Goal: Task Accomplishment & Management: Use online tool/utility

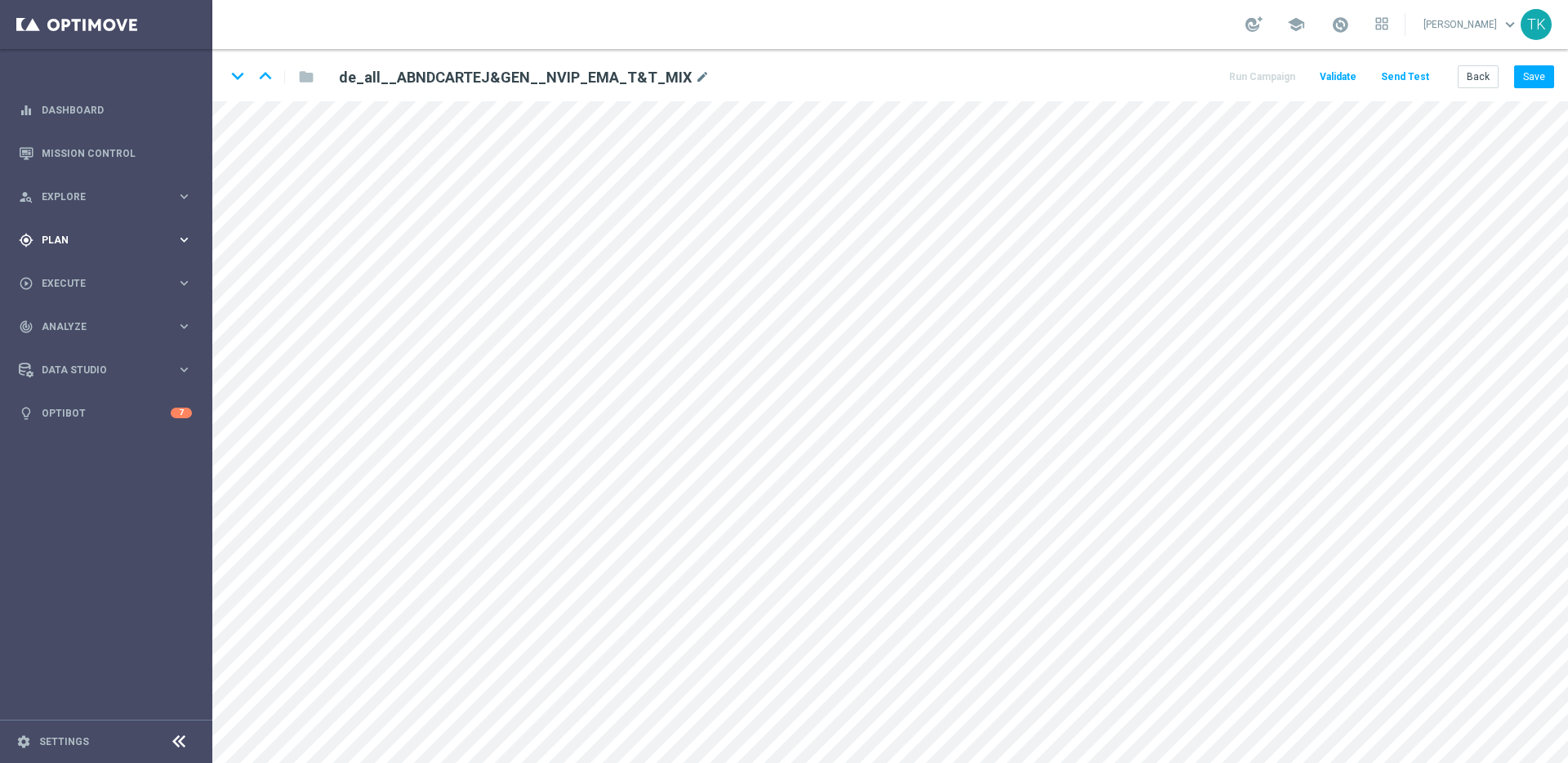
click at [184, 242] on icon "keyboard_arrow_right" at bounding box center [184, 239] width 15 height 15
click at [185, 320] on icon "keyboard_arrow_right" at bounding box center [184, 323] width 15 height 15
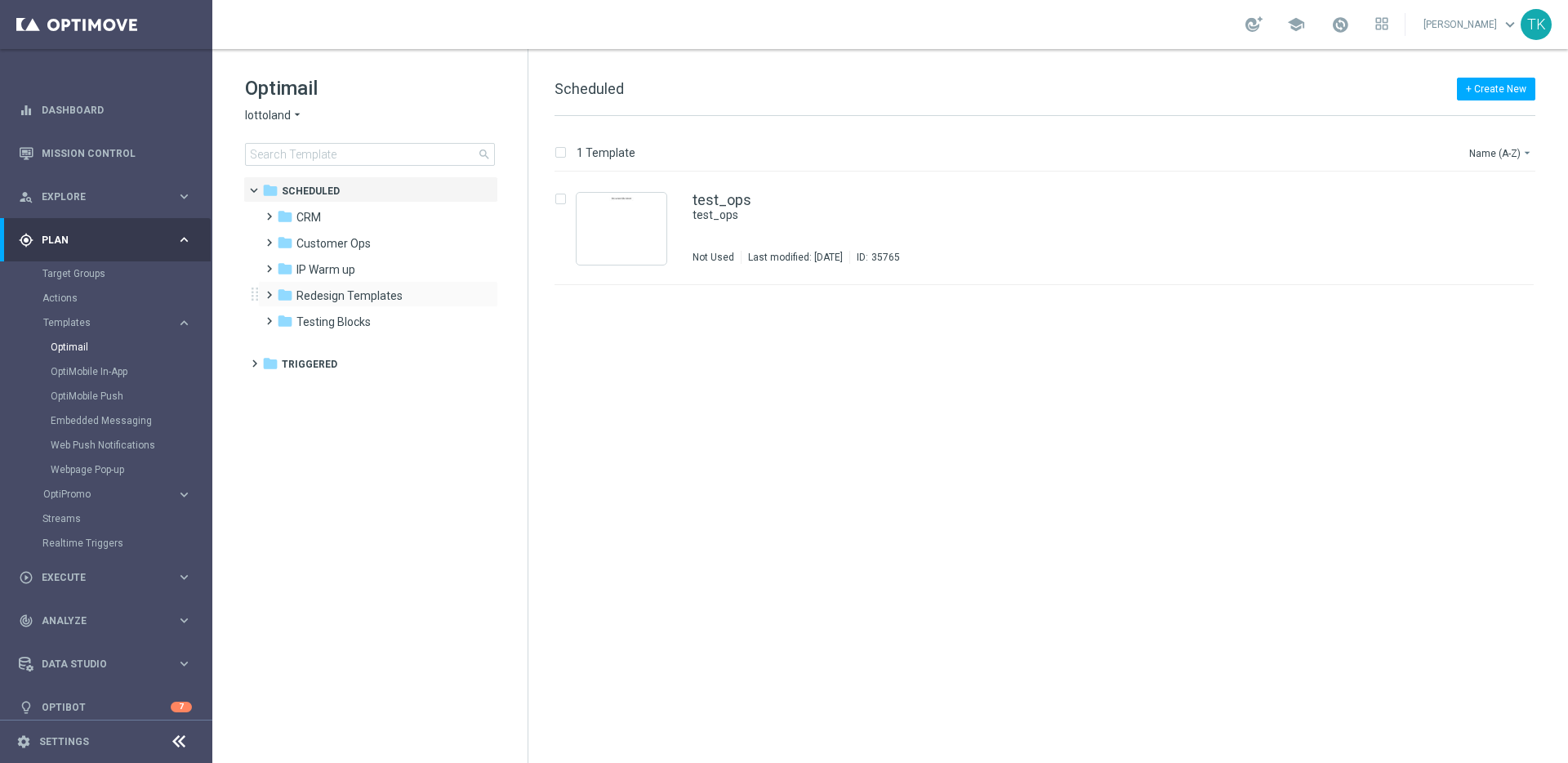
click at [268, 291] on span at bounding box center [265, 287] width 7 height 6
click at [285, 317] on span at bounding box center [282, 313] width 7 height 6
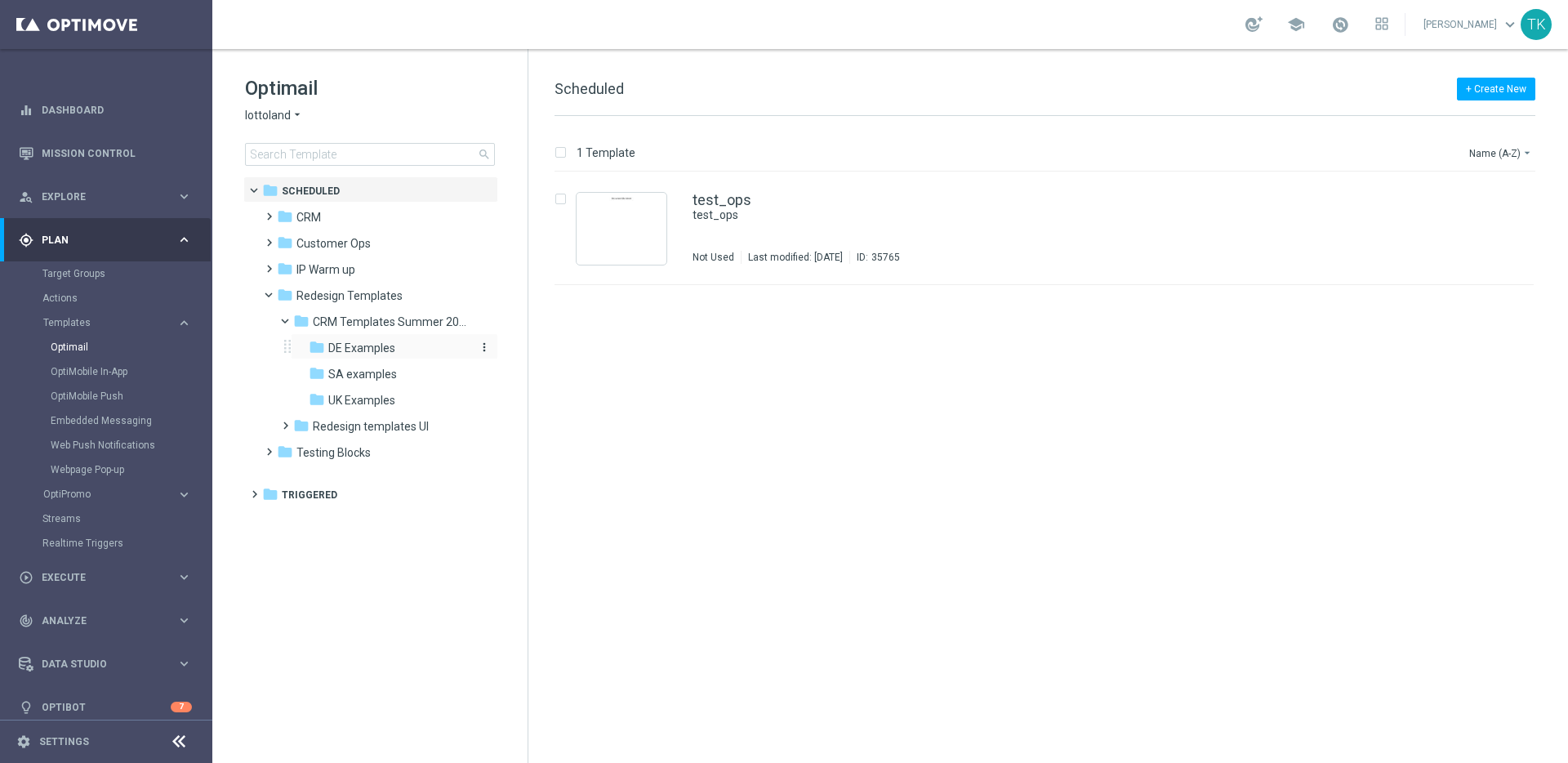
click at [355, 352] on span "DE Examples" at bounding box center [362, 348] width 67 height 15
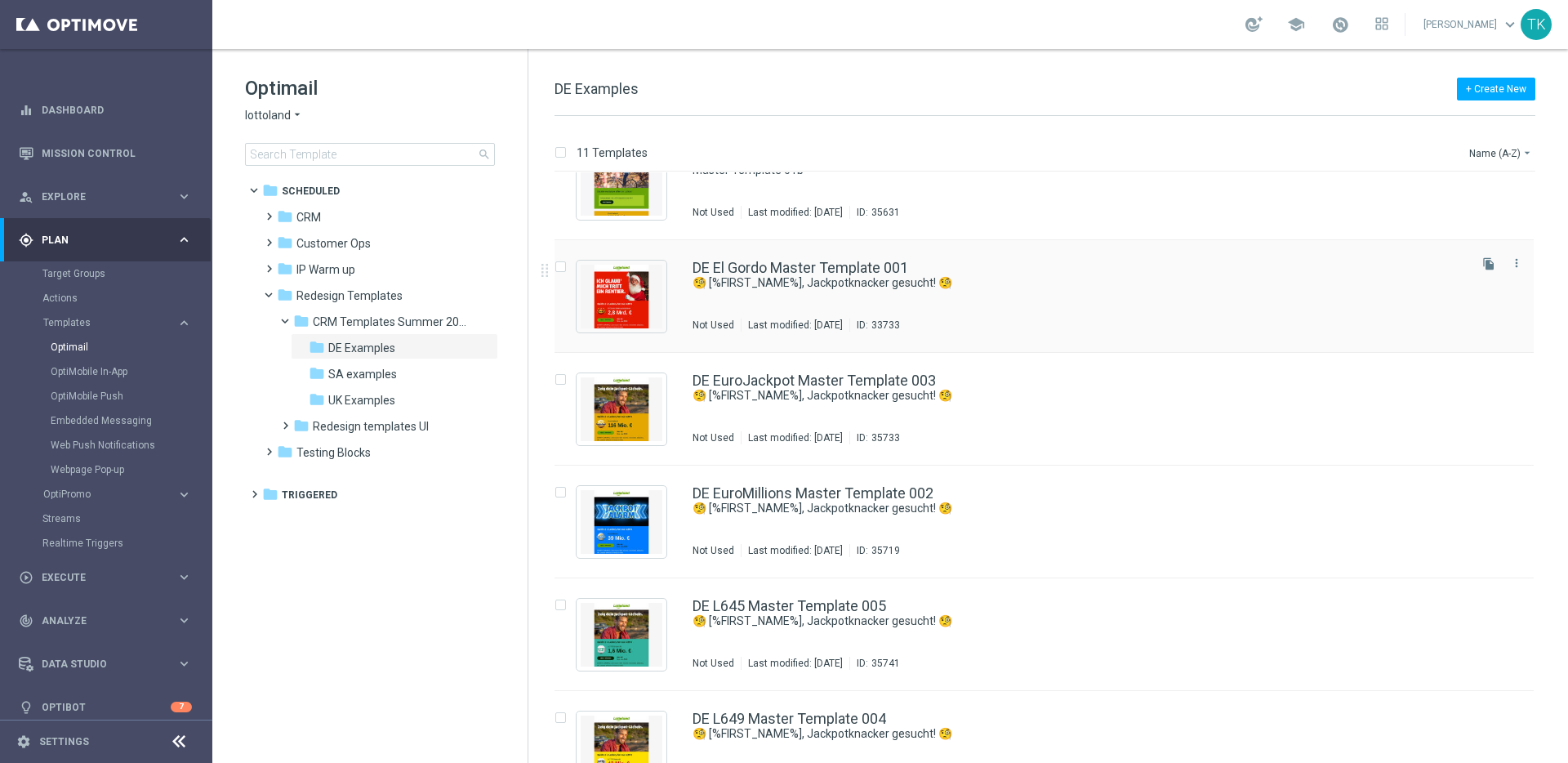
scroll to position [97, 0]
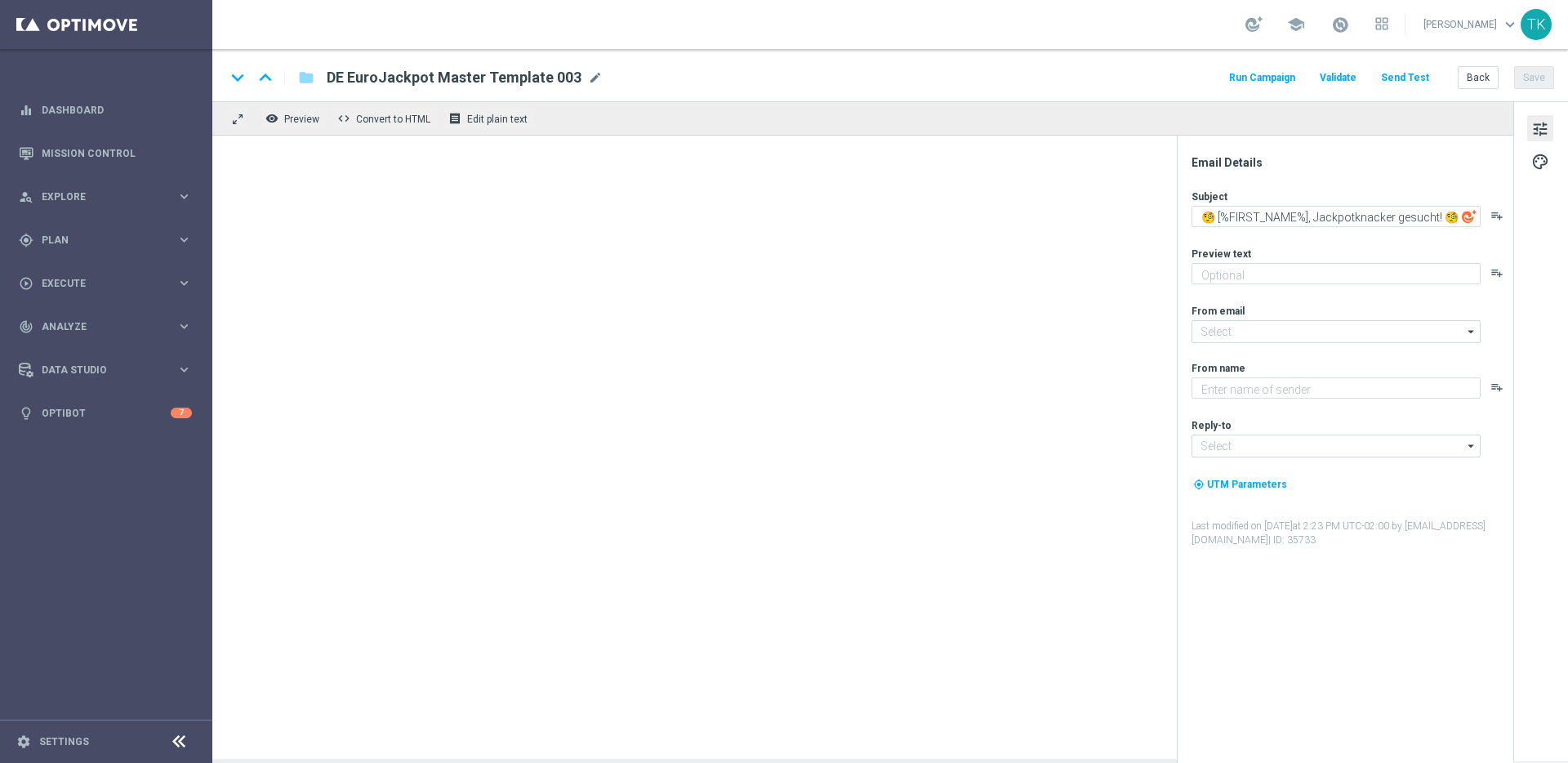
type textarea "Heute 30 % Rabatt auf dein Los"
type input "mail@crm.lottoland.com"
type textarea "Lottoland"
type input "service@lottoland.com"
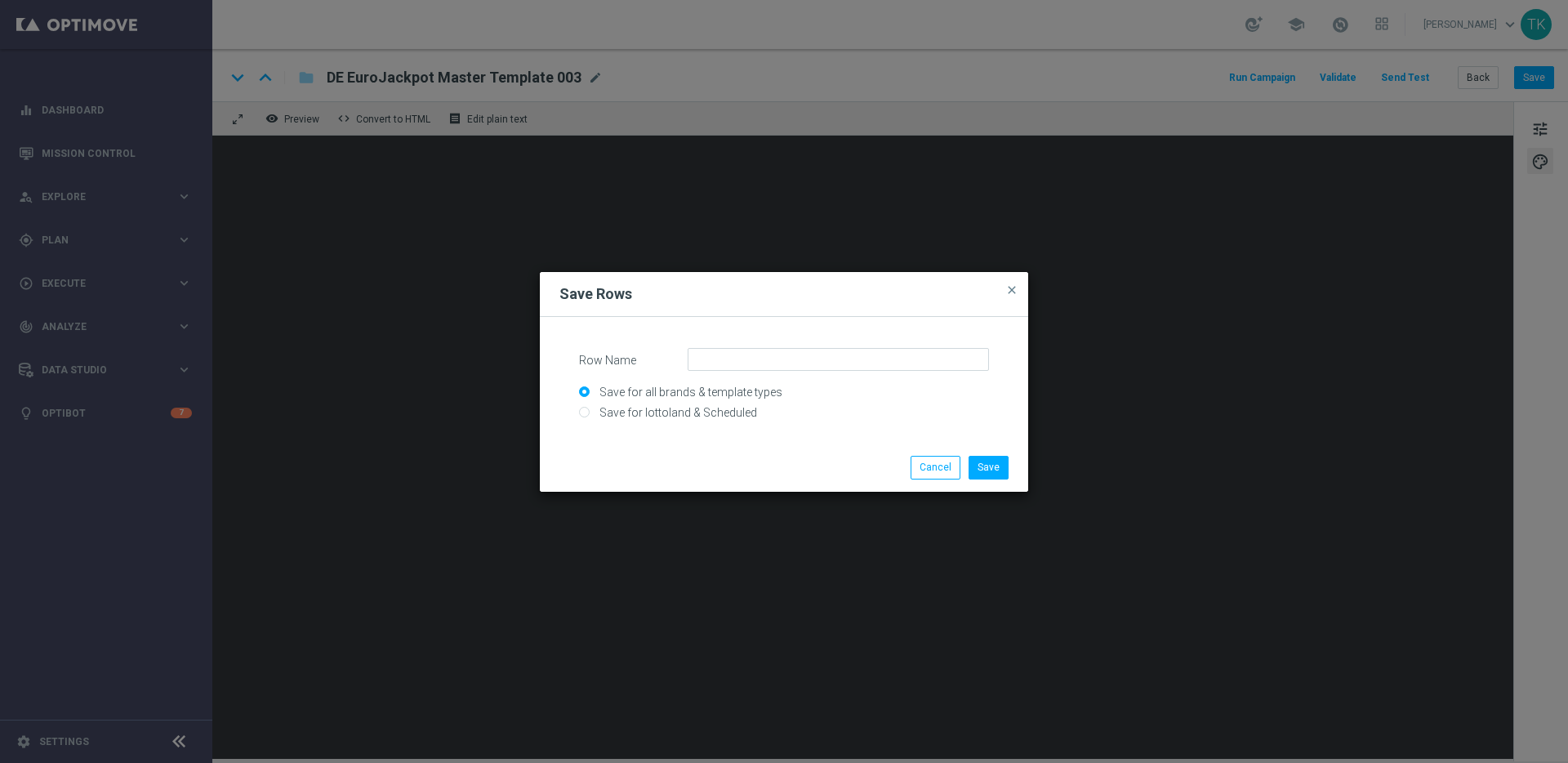
click at [720, 410] on input "Save for lottoland & Scheduled" at bounding box center [784, 419] width 410 height 23
radio input "true"
click at [736, 356] on input "Row Name" at bounding box center [837, 359] width 301 height 23
type input "RD25 Jackpot and Logo"
click at [996, 468] on button "Save" at bounding box center [988, 467] width 40 height 23
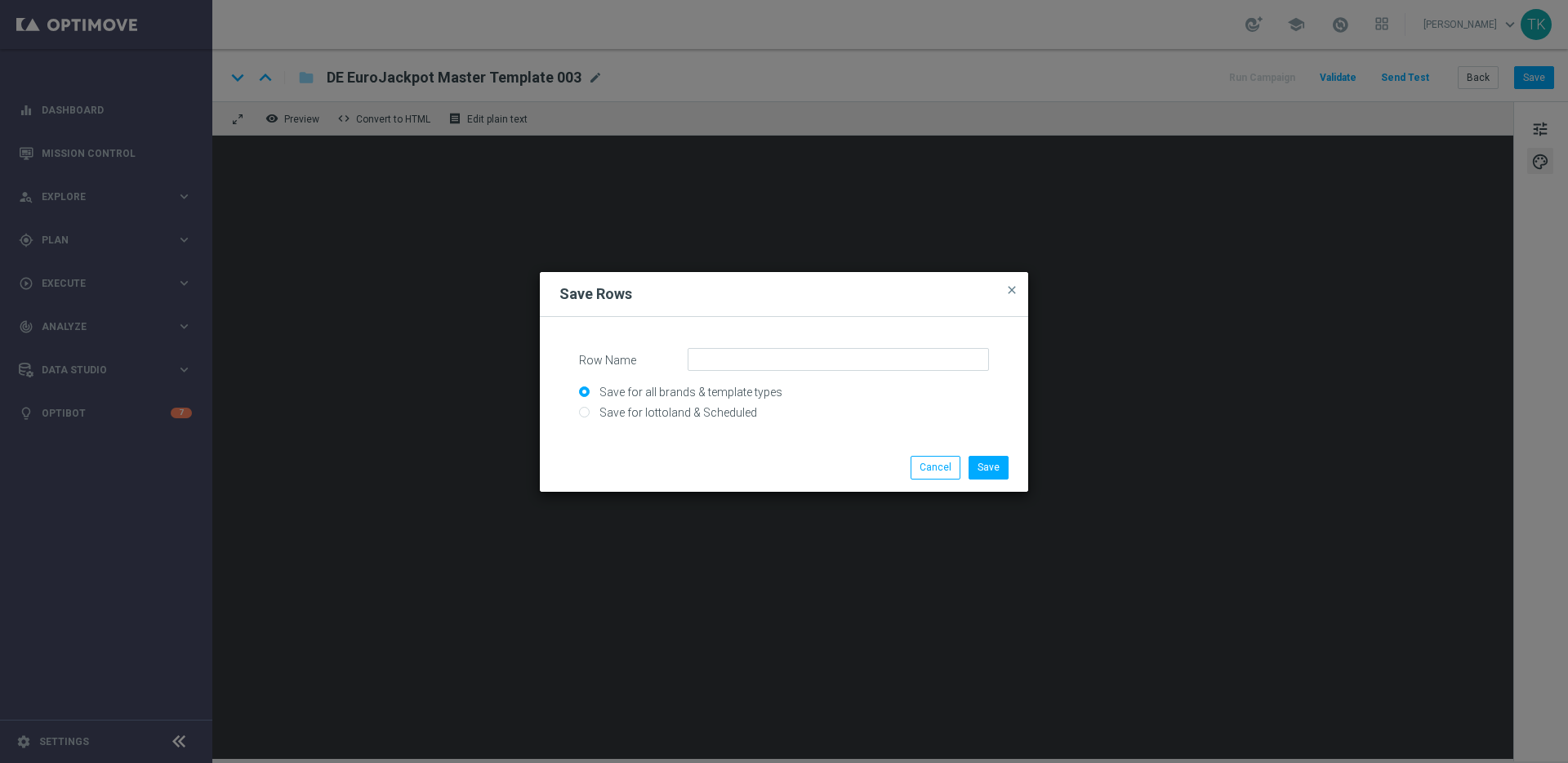
click at [705, 411] on input "Save for lottoland & Scheduled" at bounding box center [784, 419] width 410 height 23
radio input "true"
click at [764, 359] on input "Row Name" at bounding box center [837, 359] width 301 height 23
type input "RD25 Logo and Jackpot"
click at [994, 467] on button "Save" at bounding box center [988, 467] width 40 height 23
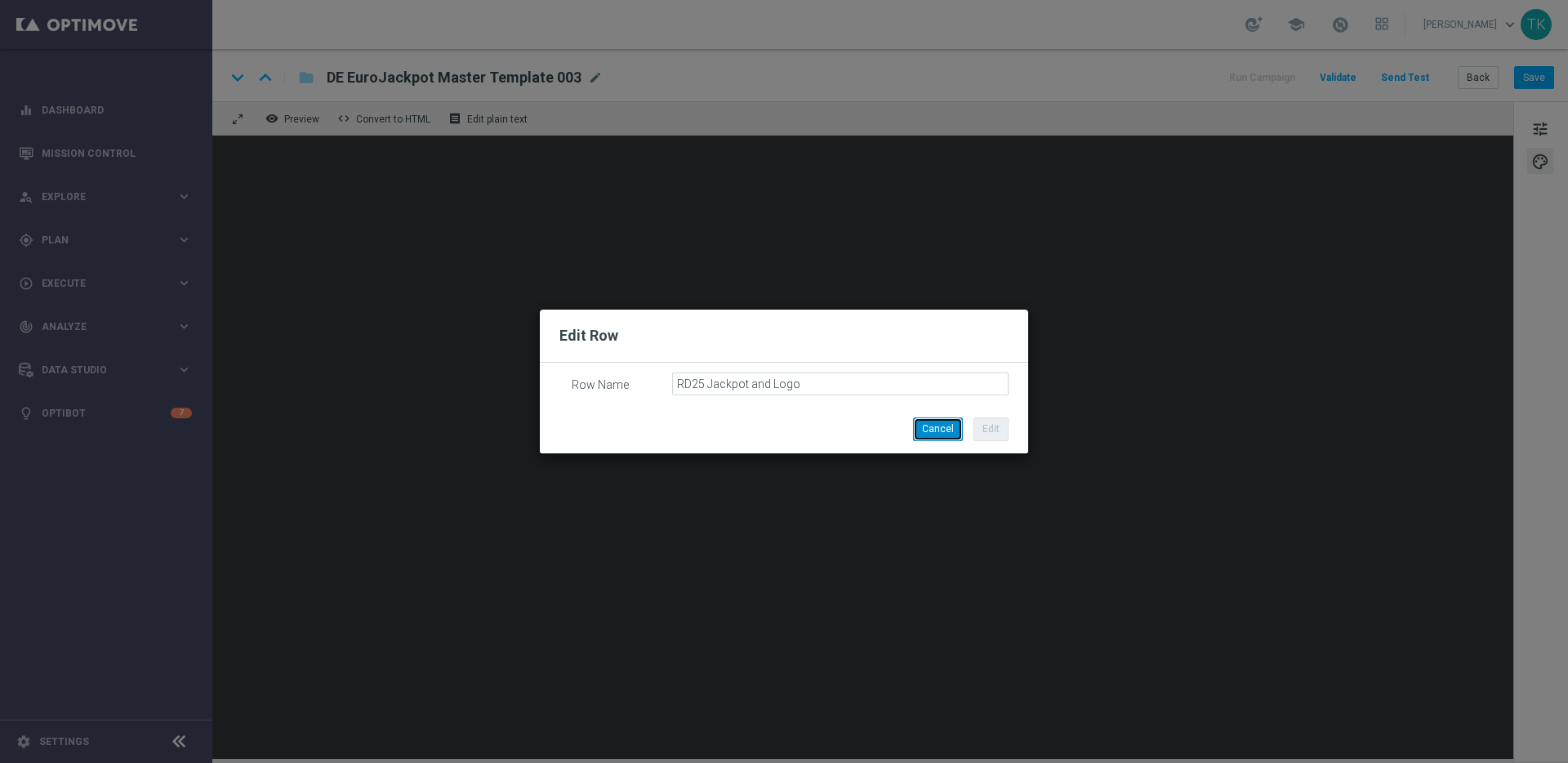
click at [953, 426] on button "Cancel" at bounding box center [937, 428] width 50 height 23
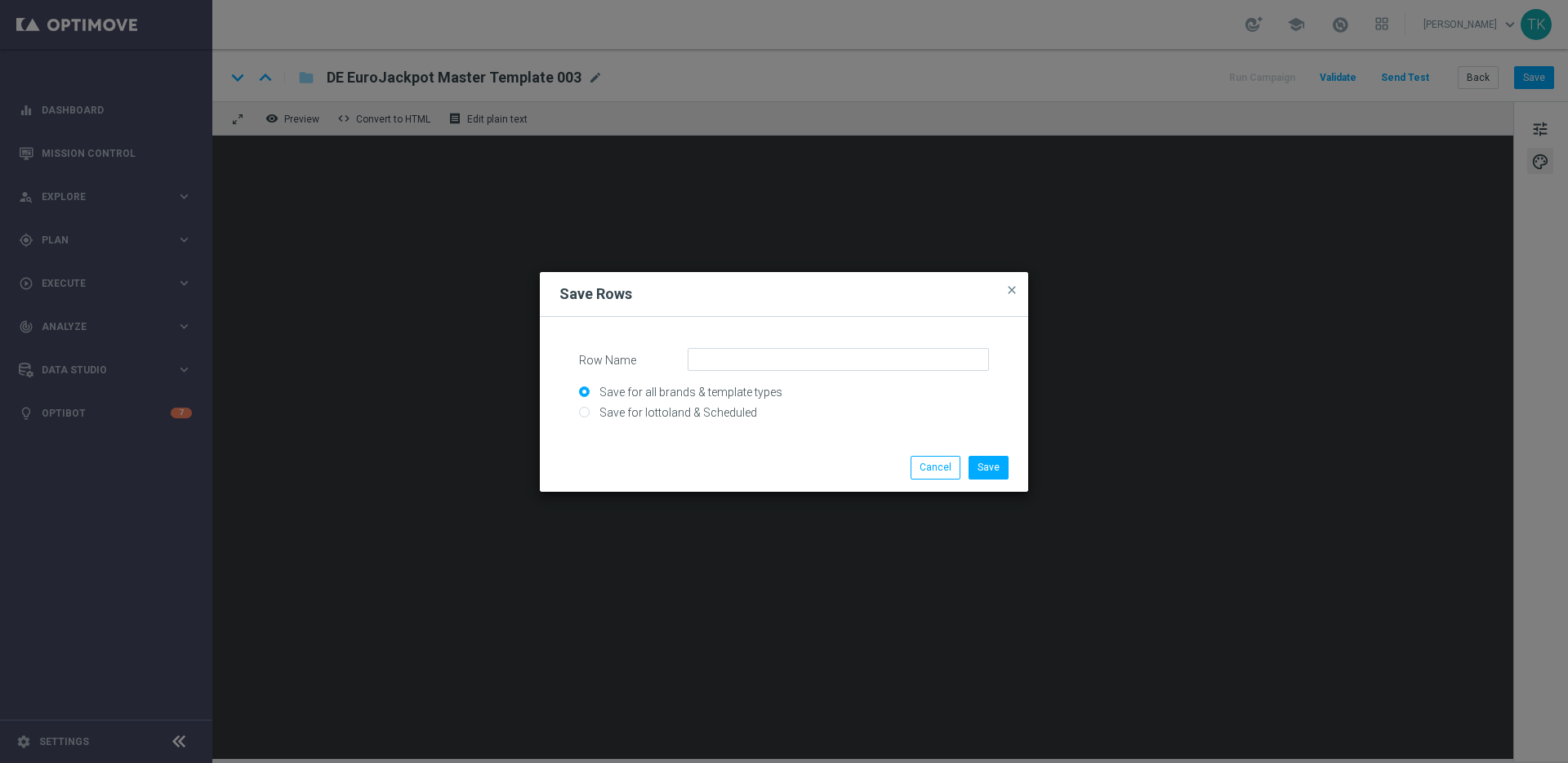
click at [738, 413] on input "Save for lottoland & Scheduled" at bounding box center [784, 419] width 410 height 23
radio input "true"
click at [744, 395] on input "Save for all brands & template types" at bounding box center [784, 399] width 410 height 23
radio input "true"
click at [752, 360] on input "Row Name" at bounding box center [837, 359] width 301 height 23
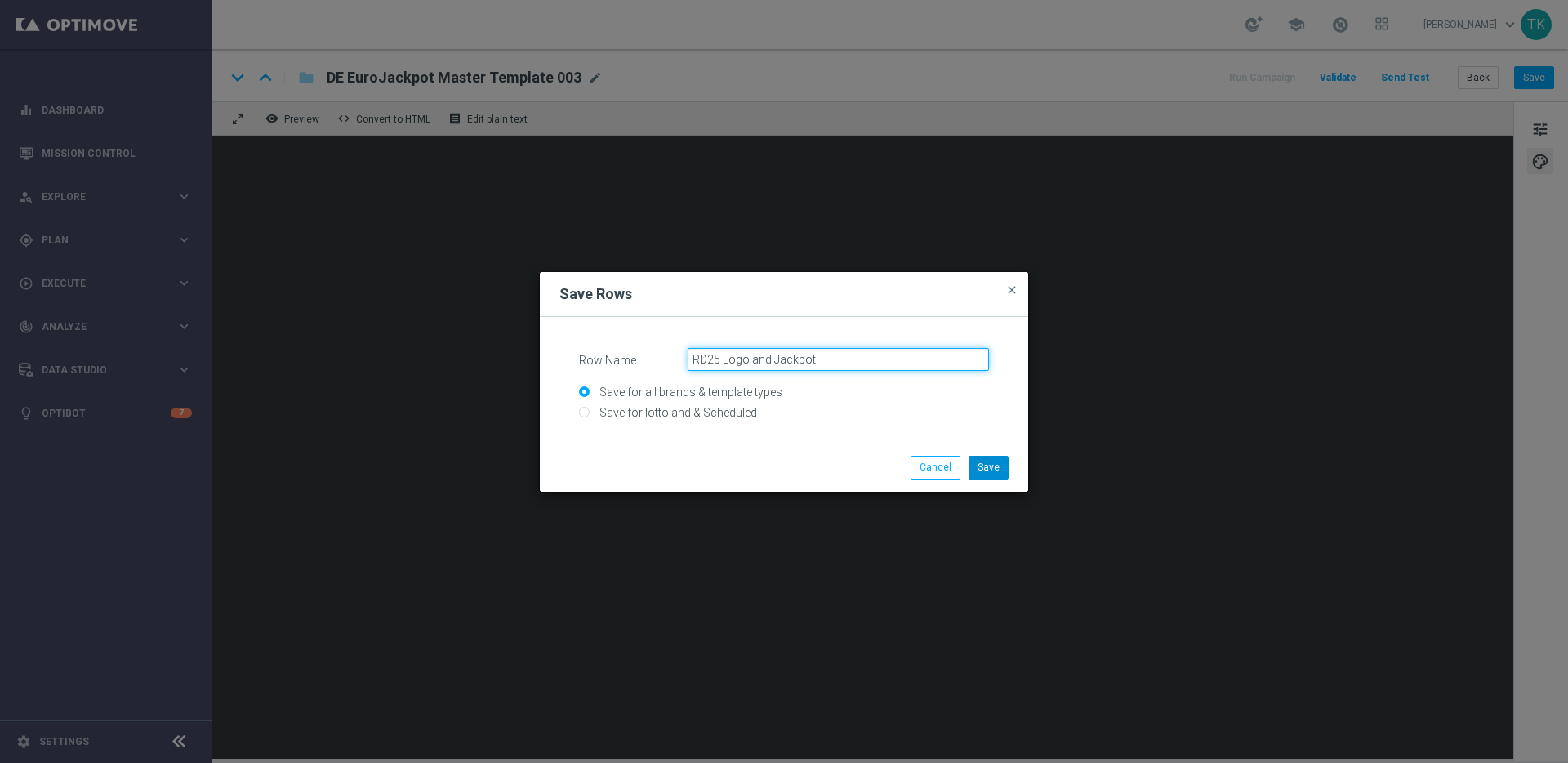
type input "RD25 Logo and Jackpot"
click at [986, 463] on button "Save" at bounding box center [988, 467] width 40 height 23
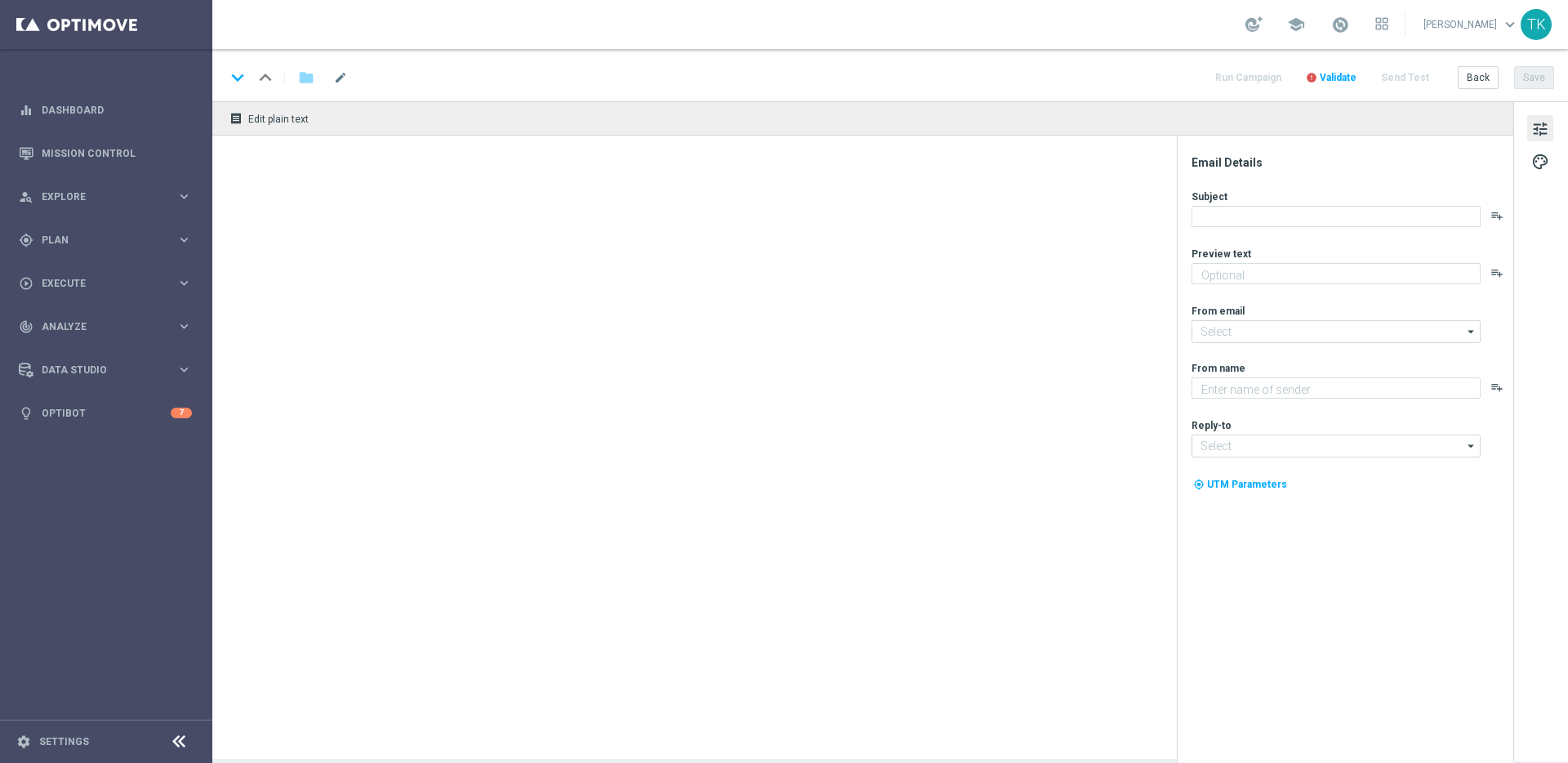
type textarea "Setze jetzt deinen Einkauf fort!"
type textarea "Lottoland"
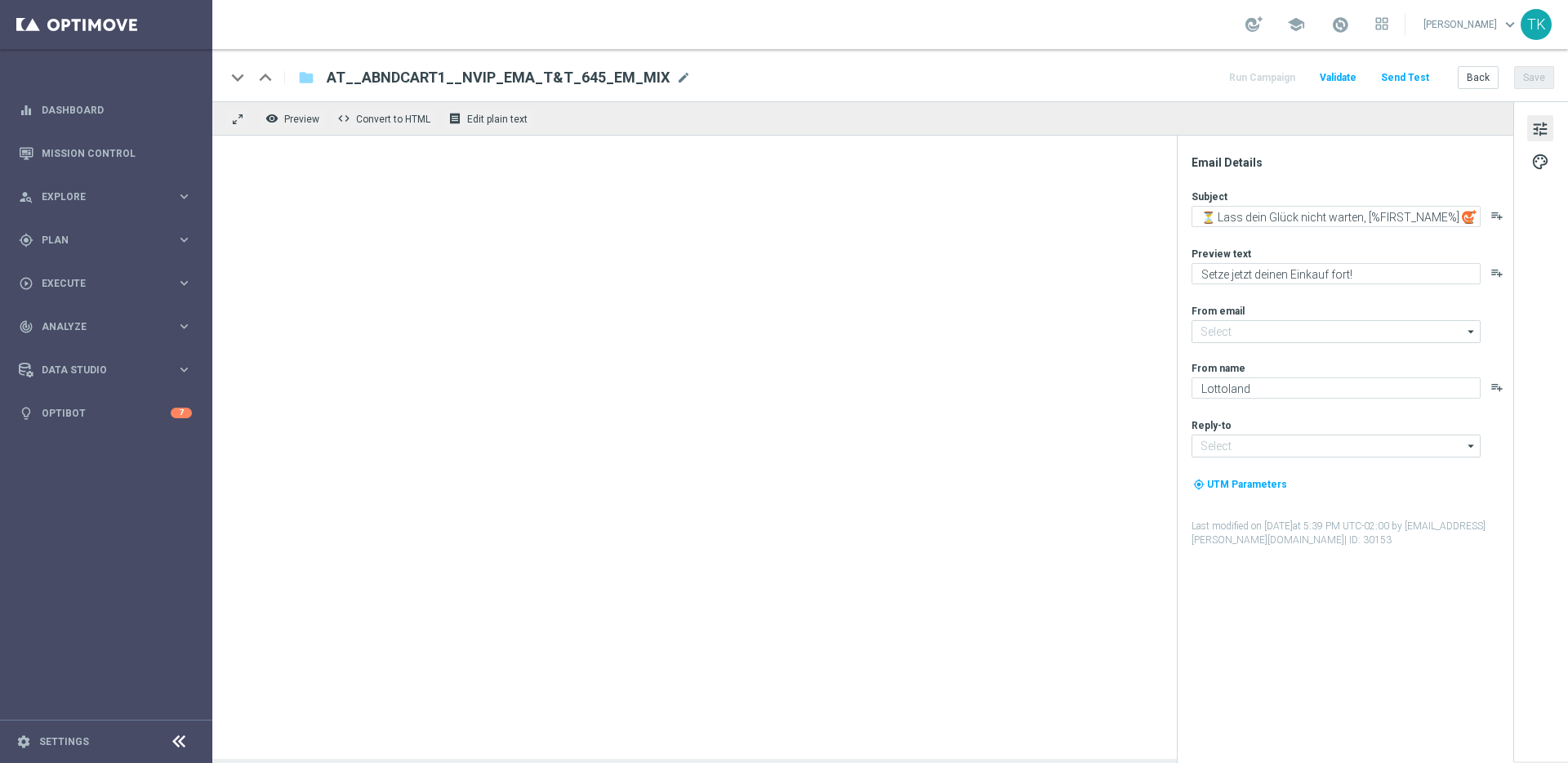
type input "[EMAIL_ADDRESS][DOMAIN_NAME]"
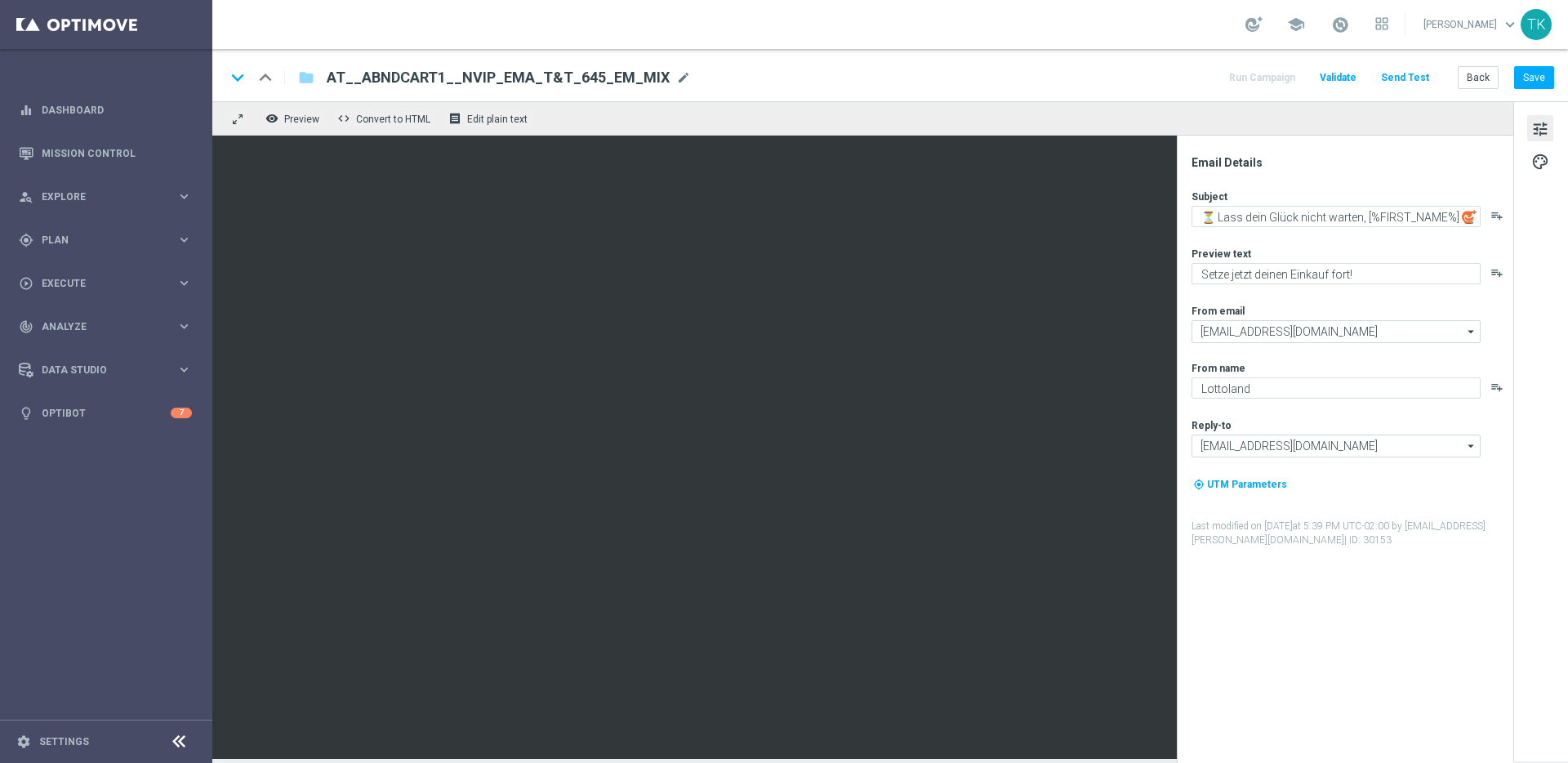
click at [505, 75] on span "AT__ABNDCART1__NVIP_EMA_T&T_645_EM_MIX" at bounding box center [497, 78] width 343 height 20
click at [505, 75] on input "AT__ABNDCART1__NVIP_EMA_T&T_645_EM_MIX" at bounding box center [529, 77] width 405 height 21
click at [676, 77] on span "mode_edit" at bounding box center [684, 77] width 15 height 15
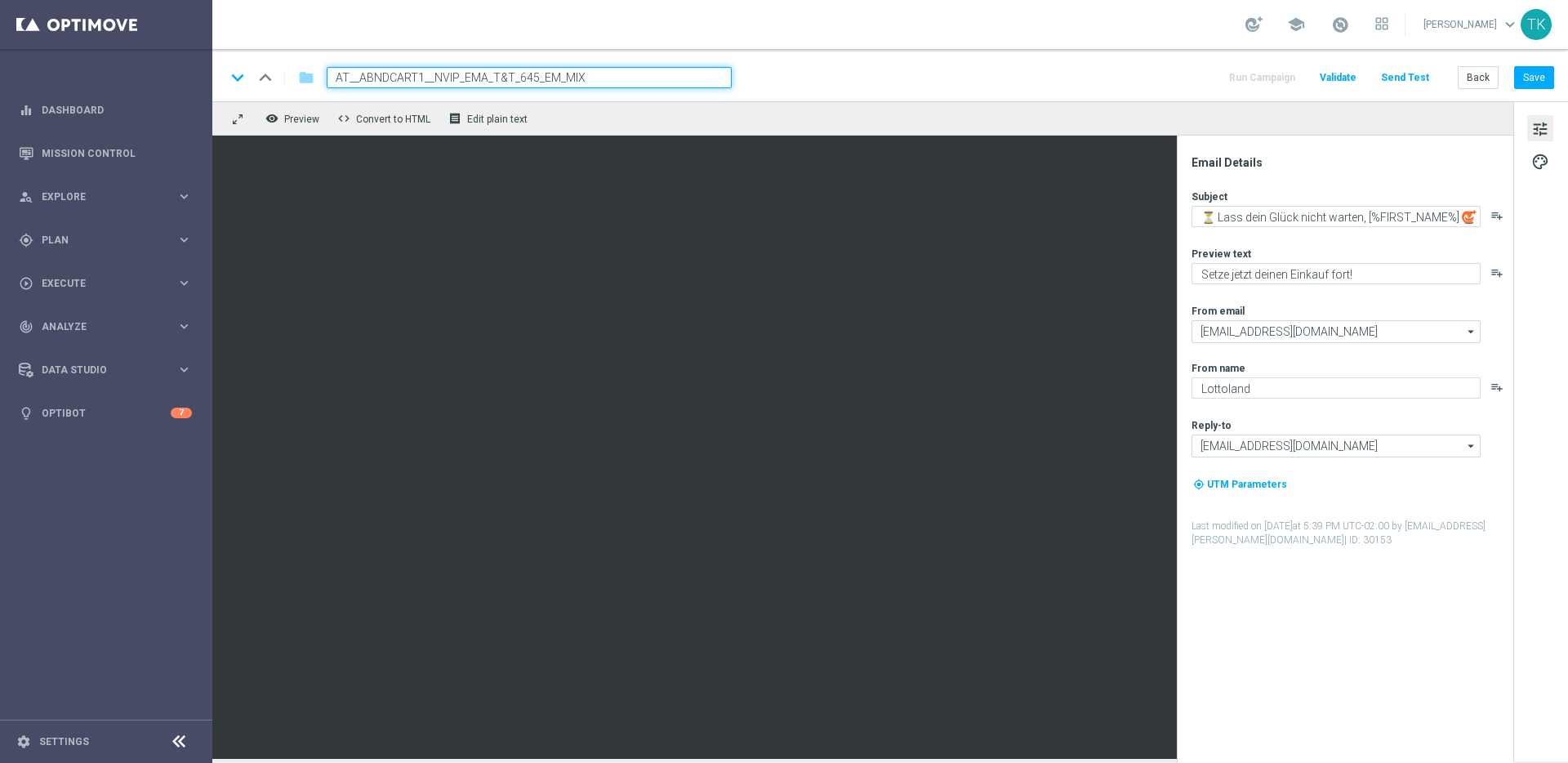
click at [948, 74] on div "keyboard_arrow_down keyboard_arrow_up folder AT__ABNDCART1__NVIP_EMA_T&T_645_EM…" at bounding box center [890, 77] width 1329 height 21
click at [296, 76] on button "folder" at bounding box center [306, 77] width 20 height 26
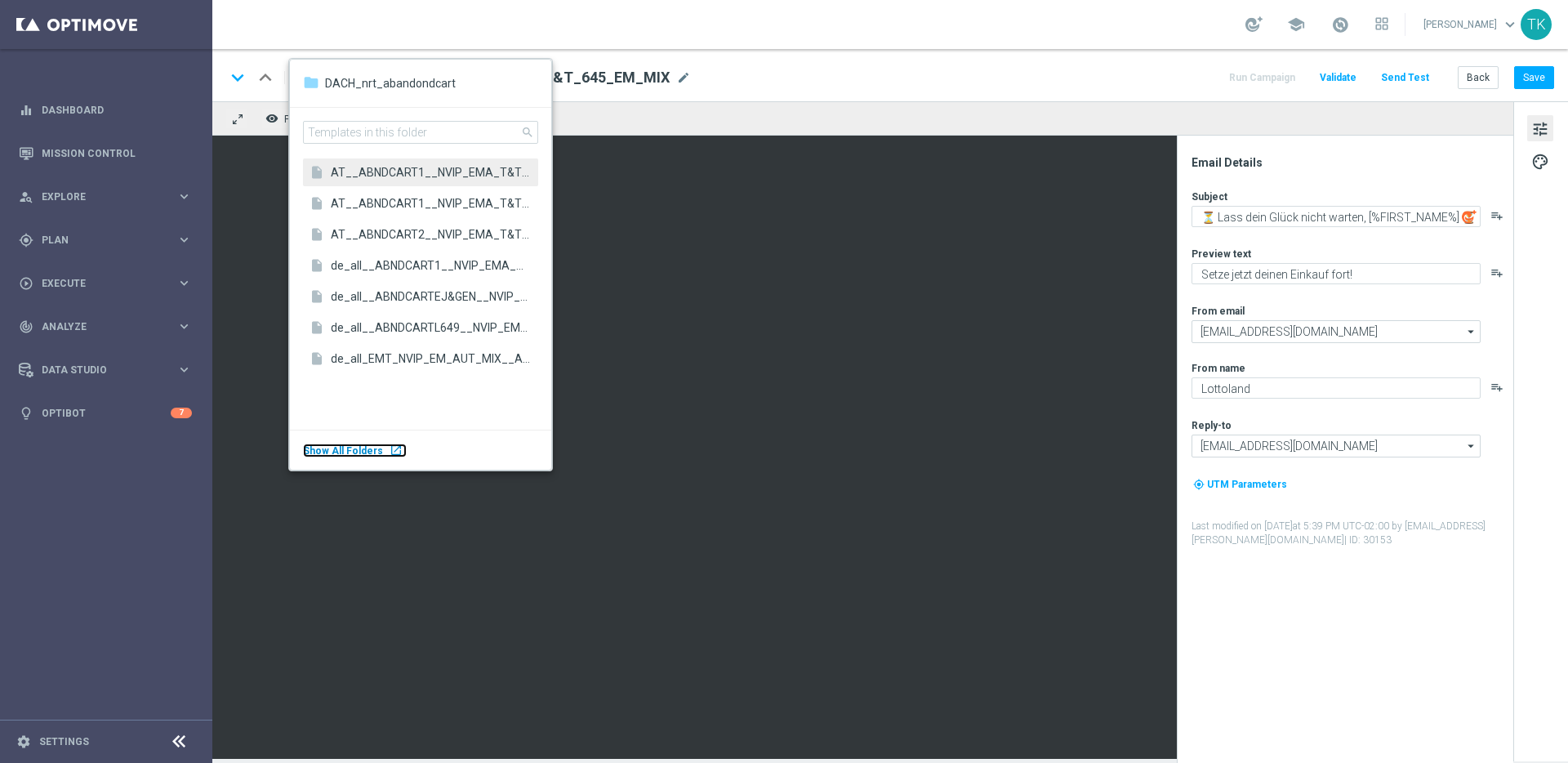
click at [349, 450] on span "Show All Folders" at bounding box center [343, 451] width 80 height 12
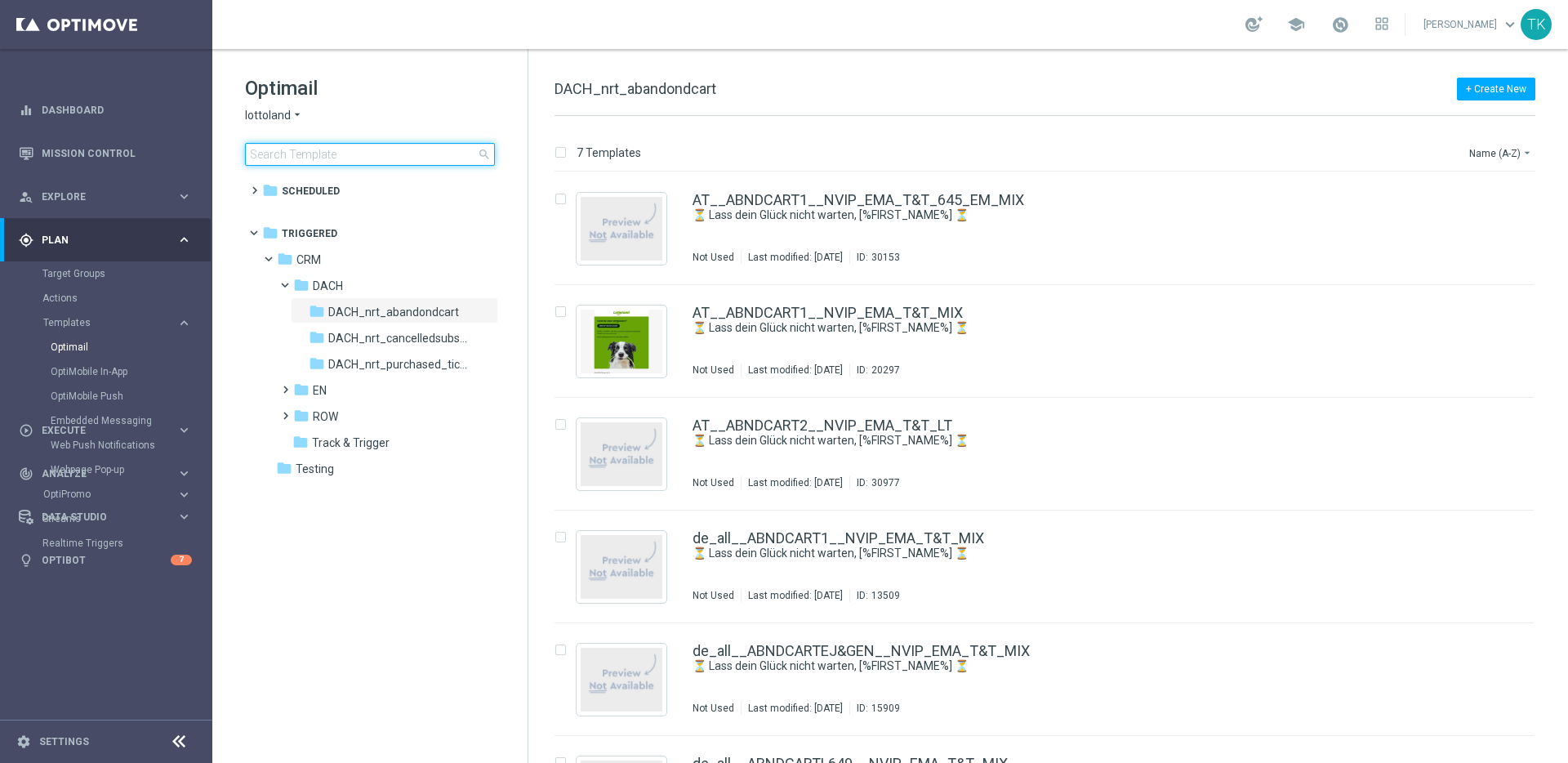
click at [365, 150] on input at bounding box center [370, 154] width 250 height 23
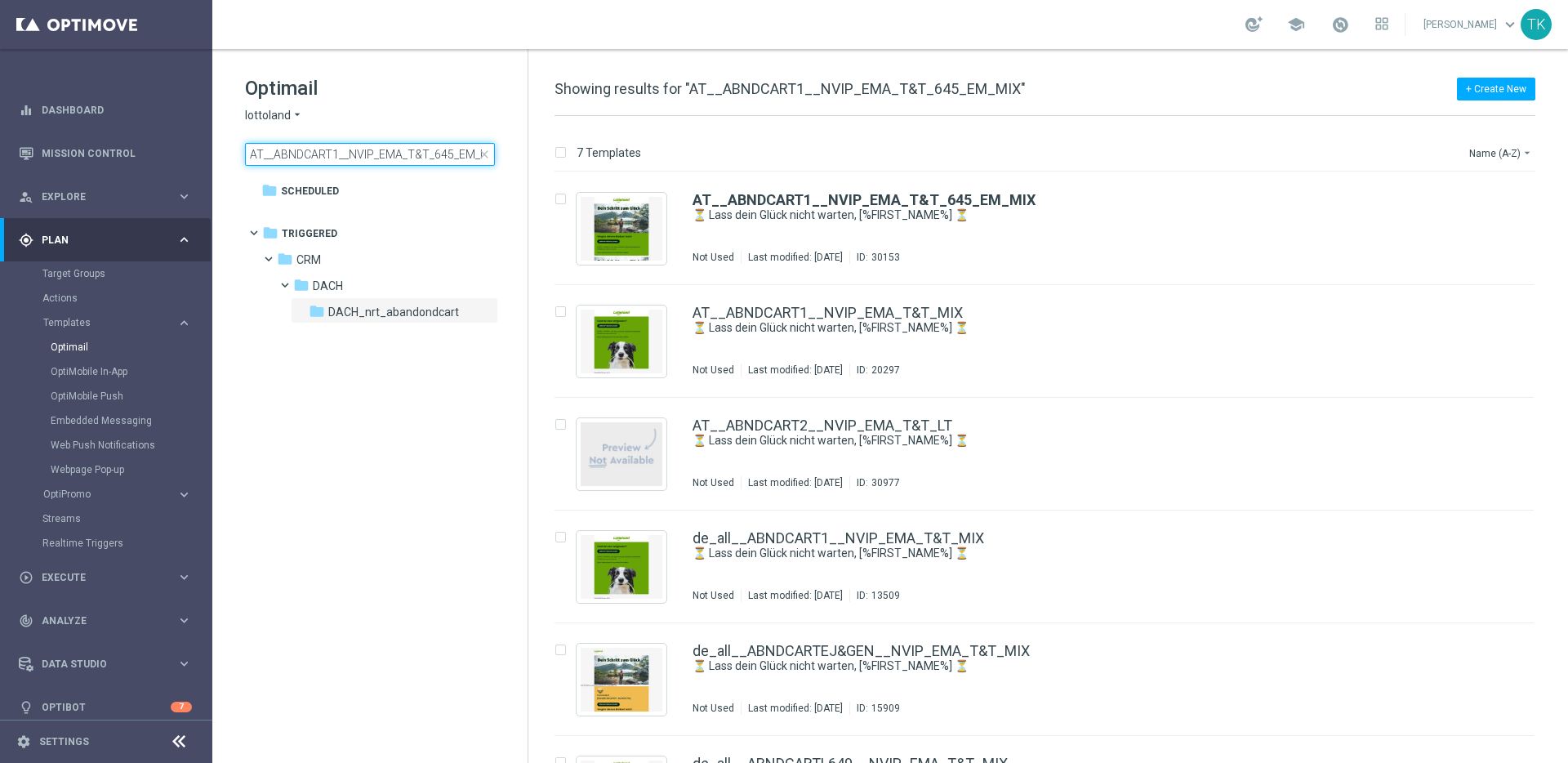
scroll to position [0, 15]
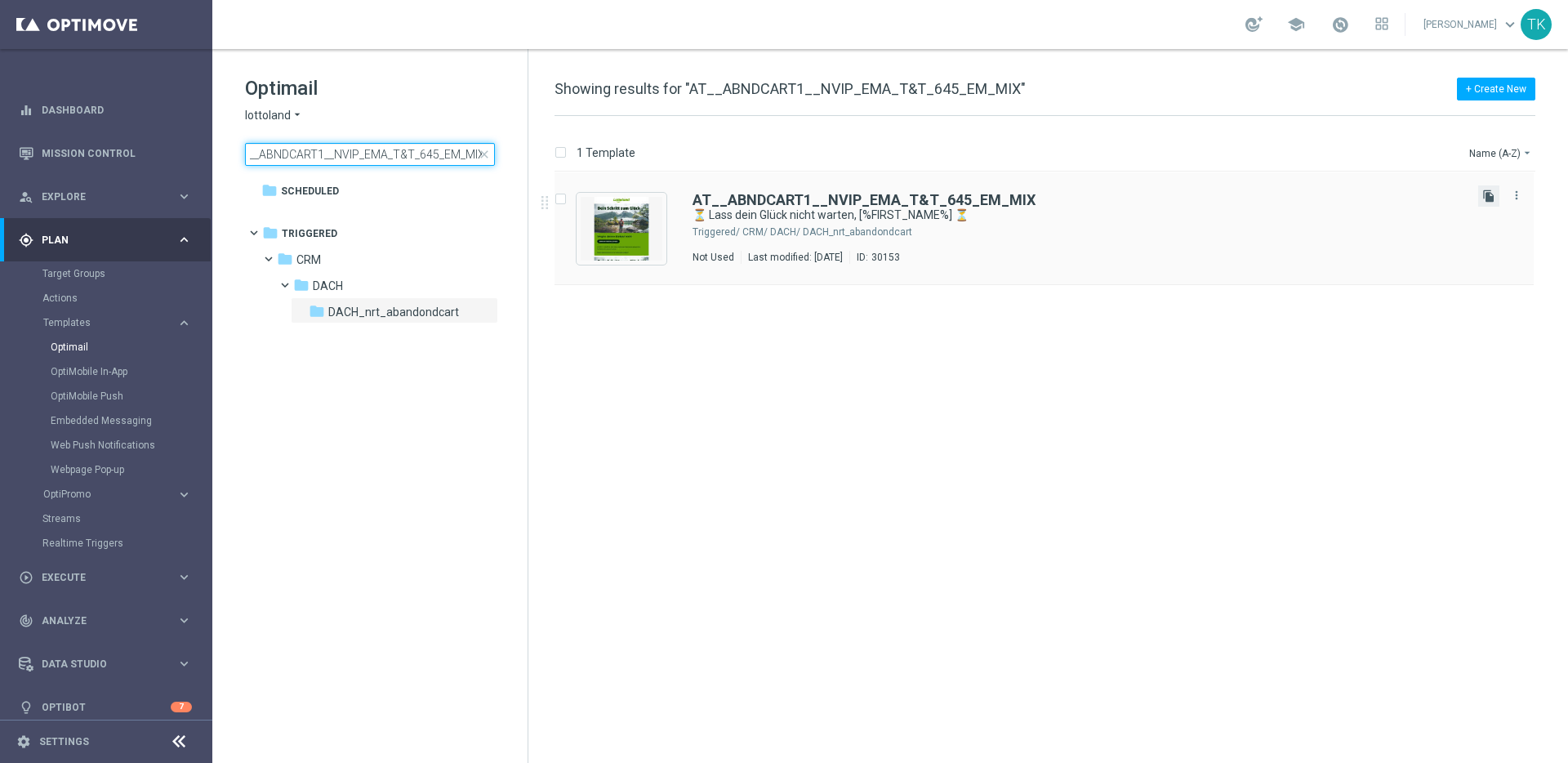
type input "AT__ABNDCART1__NVIP_EMA_T&T_645_EM_MIX"
click at [1490, 193] on icon "file_copy" at bounding box center [1488, 196] width 13 height 13
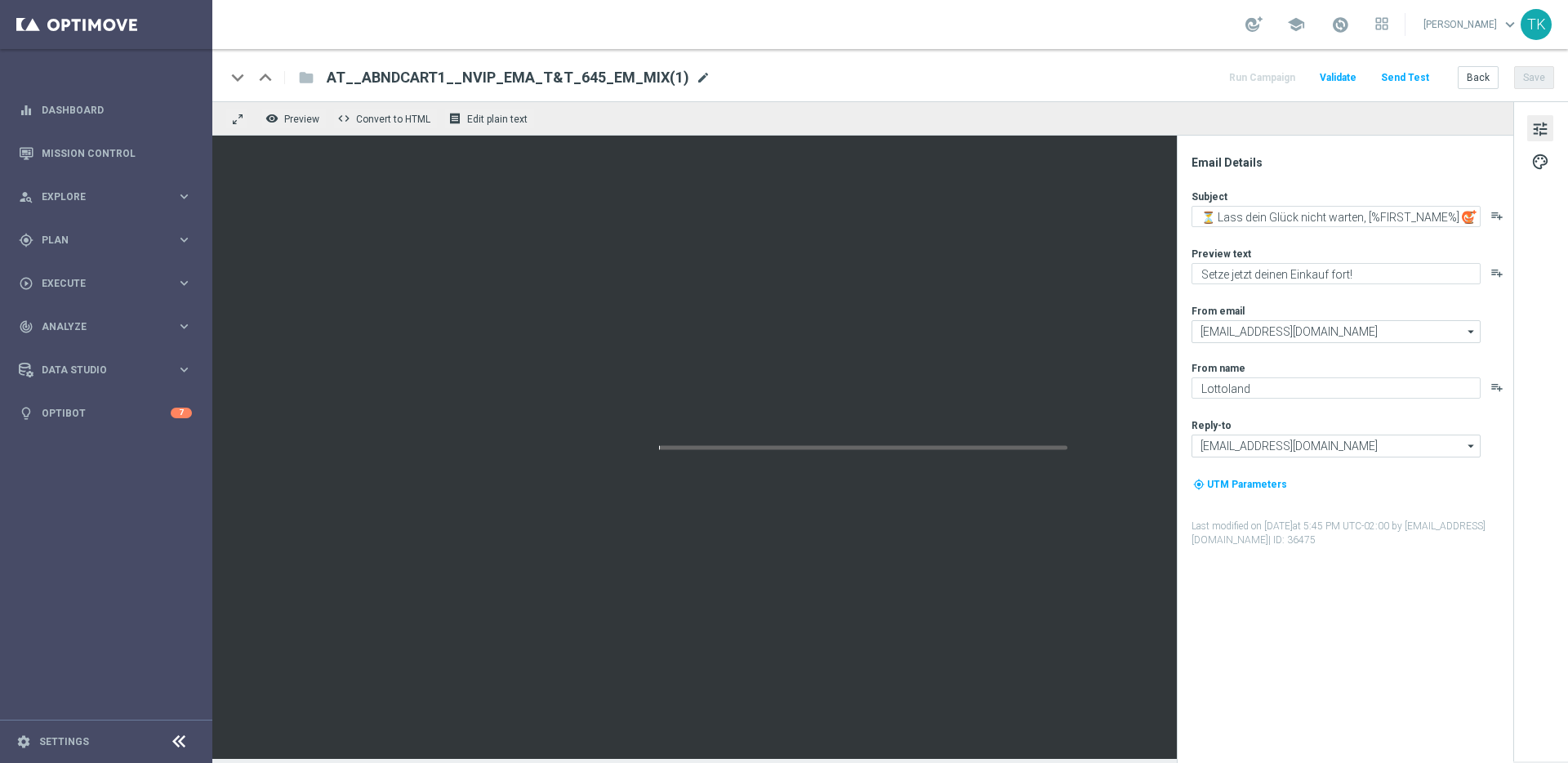
click at [695, 80] on span "mode_edit" at bounding box center [703, 77] width 15 height 15
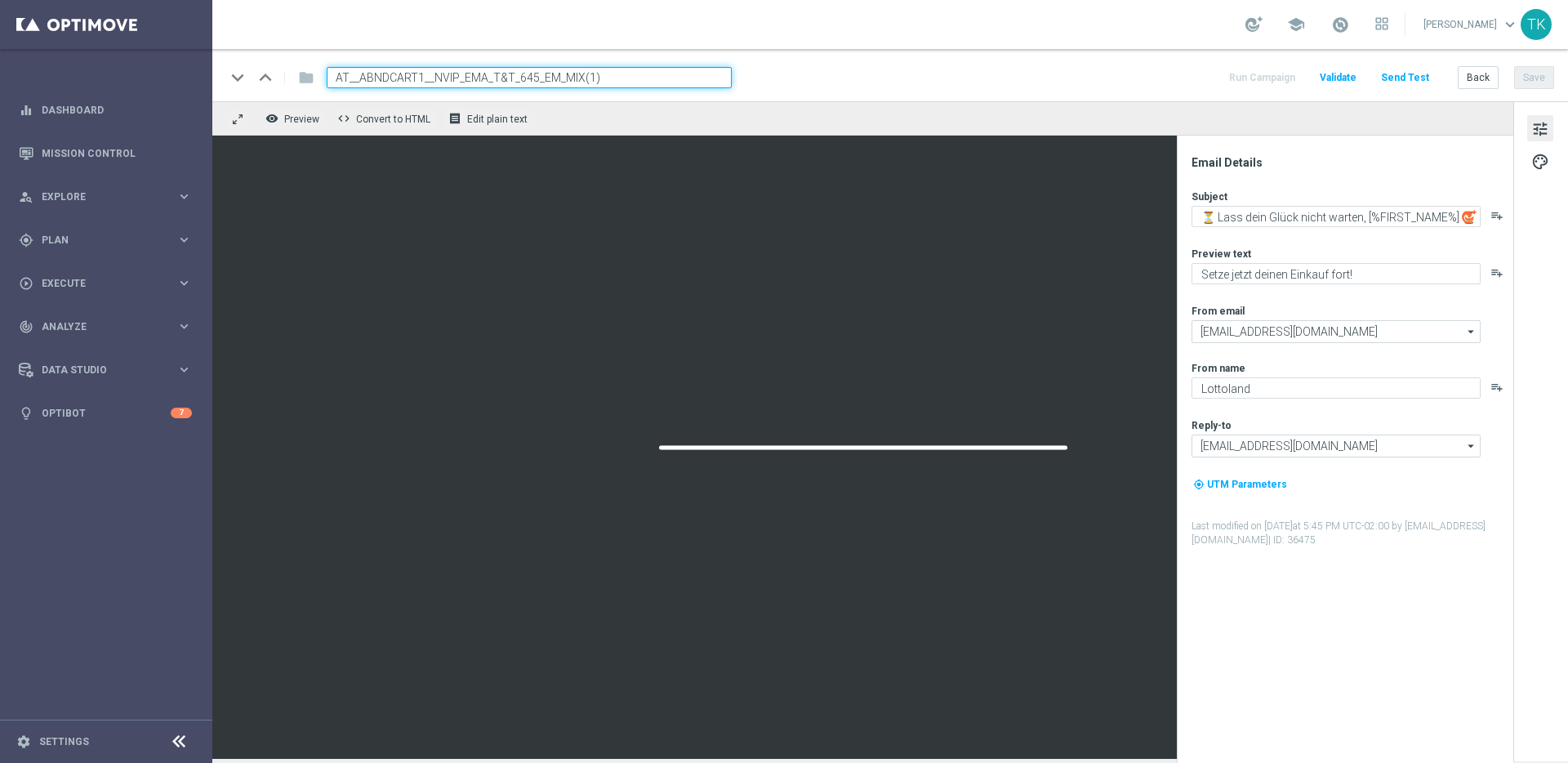
click at [589, 78] on input "AT__ABNDCART1__NVIP_EMA_T&T_645_EM_MIX(1)" at bounding box center [529, 77] width 405 height 21
type input "AT__ABNDCART1__NVIP_EMA_T&T_645_EM_MIX (html)"
click at [619, 107] on div "remove_red_eye Preview code Convert to HTML receipt Edit plain text" at bounding box center [863, 118] width 1301 height 35
click at [631, 77] on input "AT__ABNDCART1__NVIP_EMA_T&T_645_EM_MIX (html)" at bounding box center [529, 77] width 405 height 21
click at [638, 115] on div "remove_red_eye Preview code Convert to HTML receipt Edit plain text" at bounding box center [863, 118] width 1301 height 35
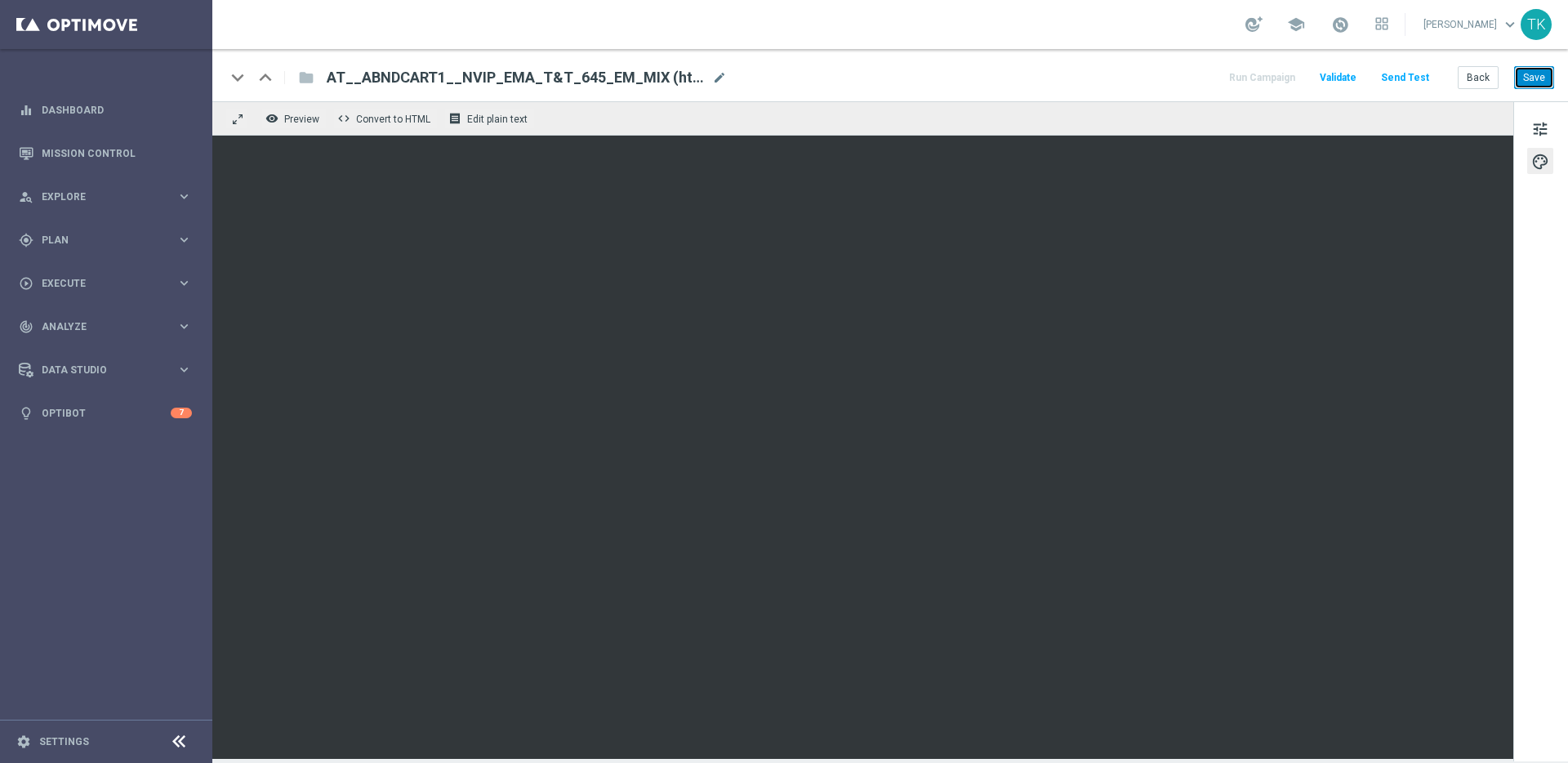
click at [1538, 78] on button "Save" at bounding box center [1534, 77] width 40 height 23
click at [301, 115] on span "Preview" at bounding box center [302, 119] width 35 height 12
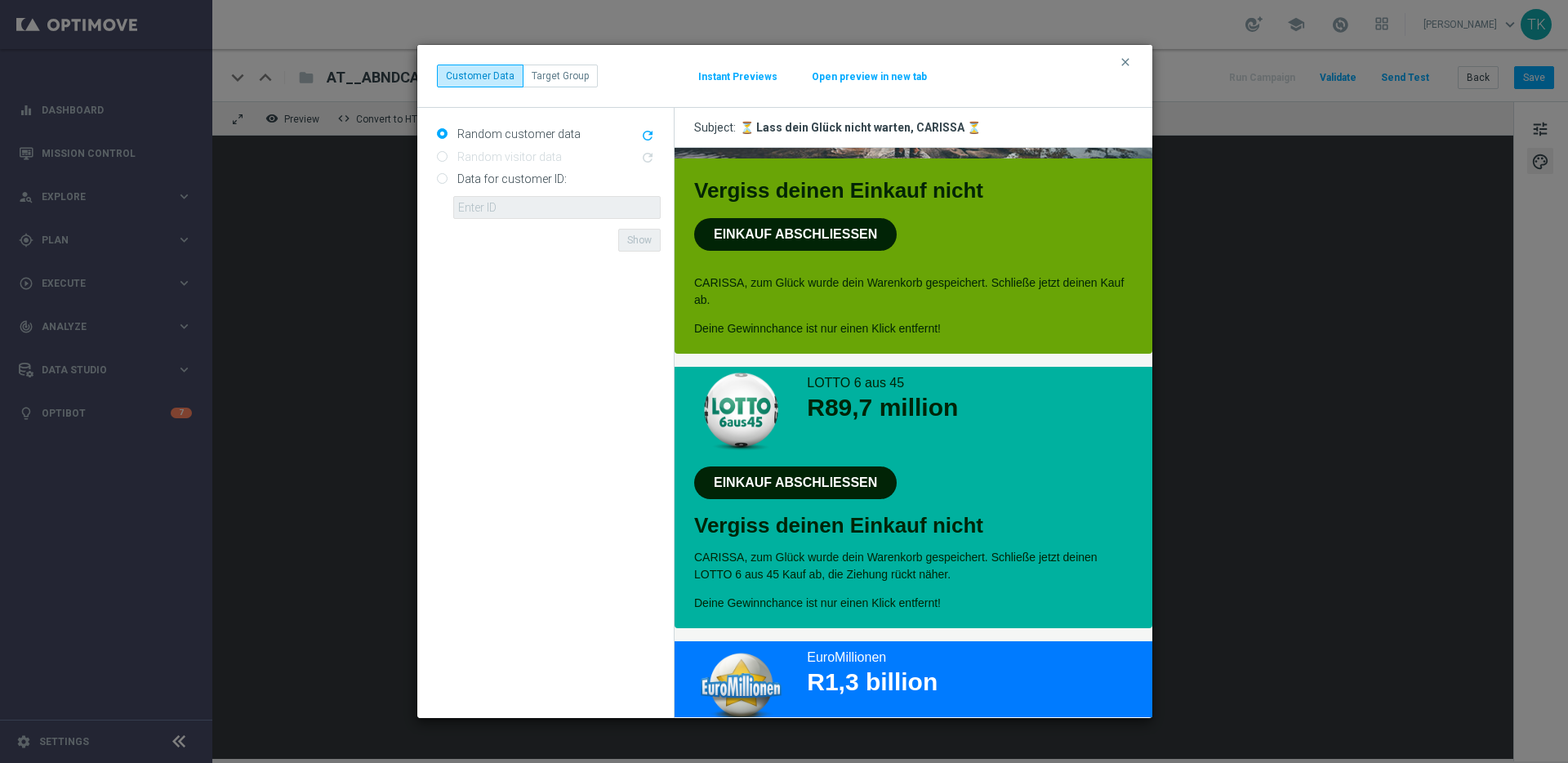
scroll to position [305, 0]
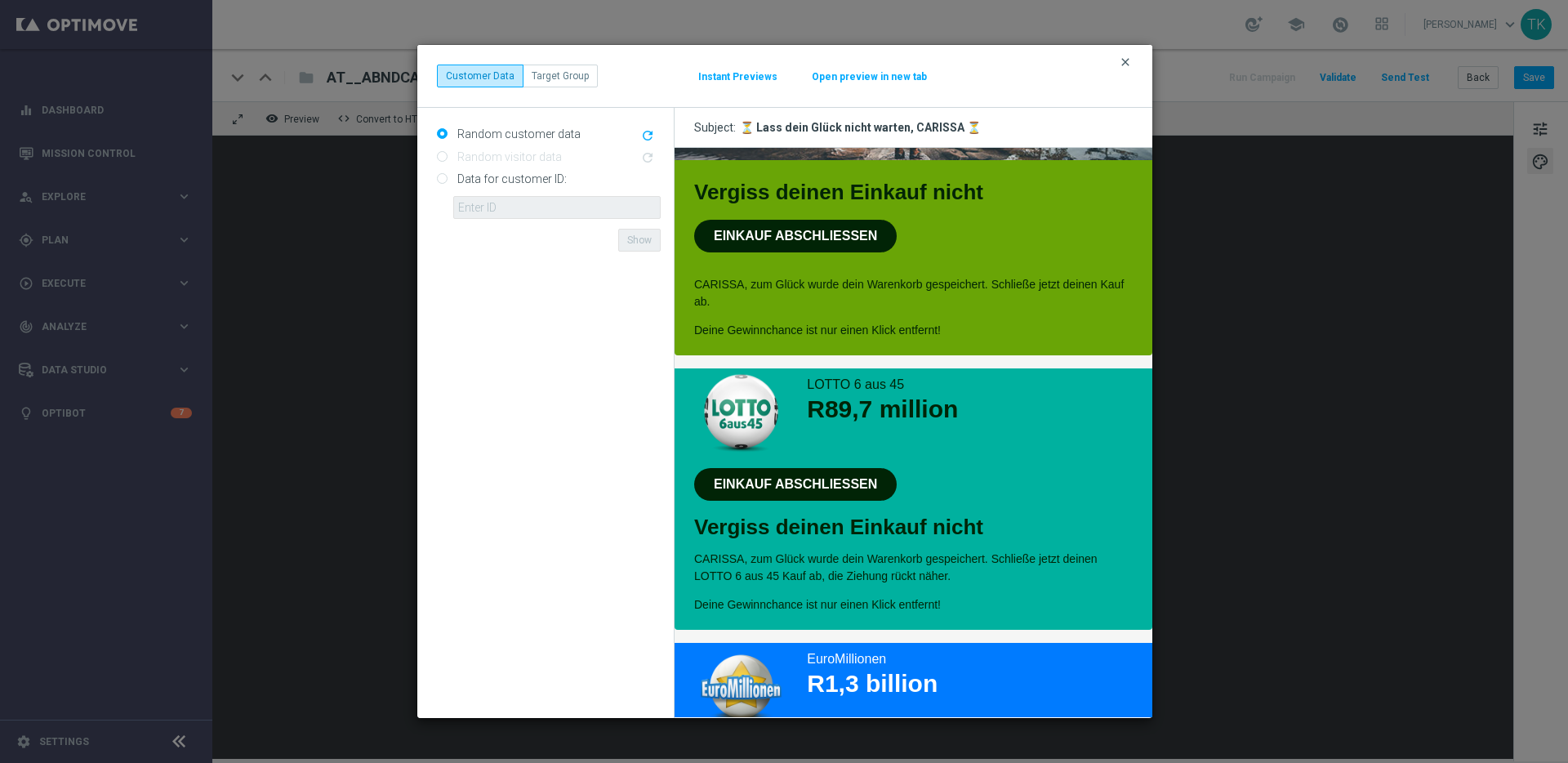
click at [1127, 60] on icon "clear" at bounding box center [1125, 62] width 13 height 13
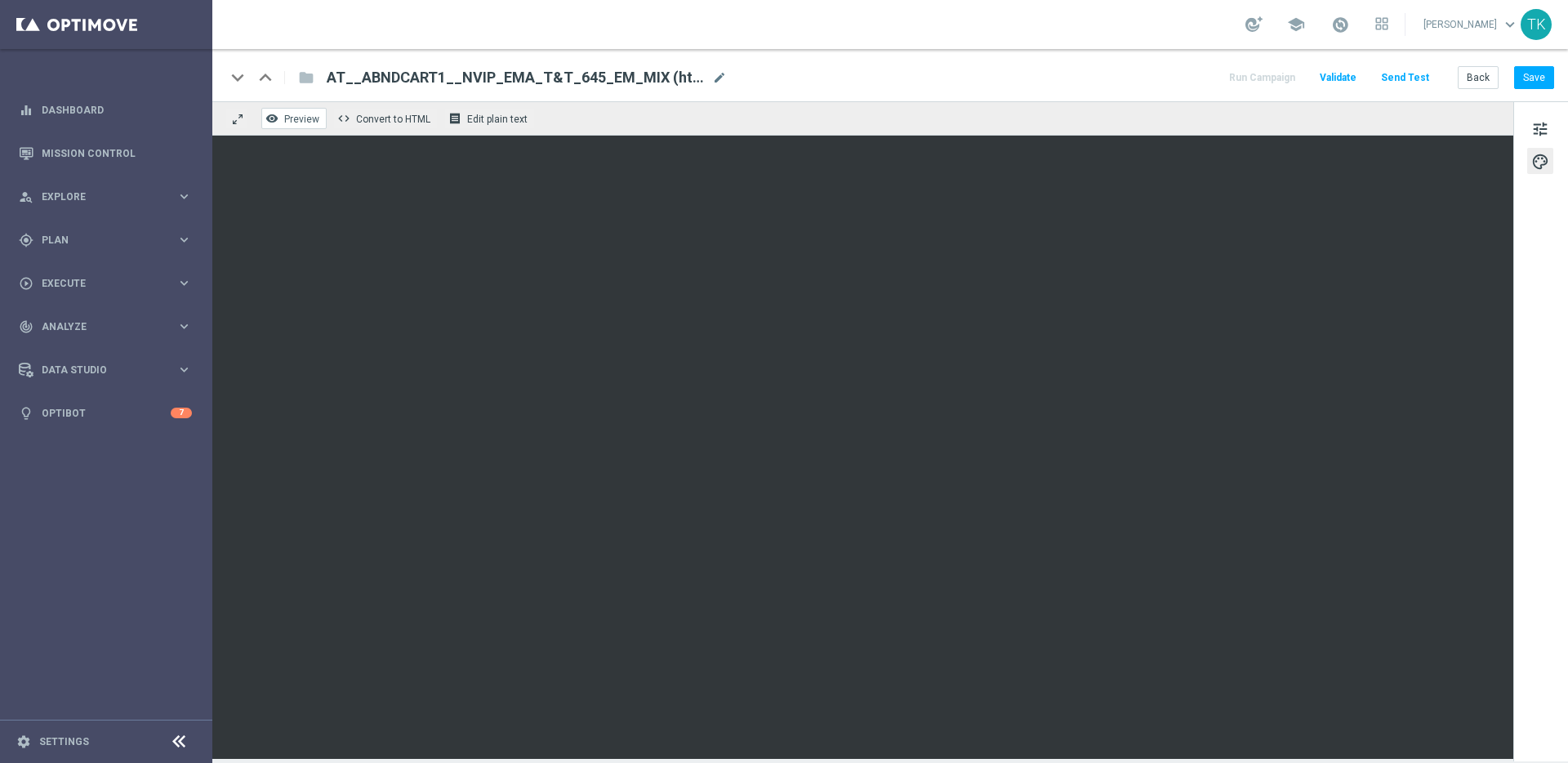
click at [295, 121] on span "Preview" at bounding box center [302, 119] width 35 height 12
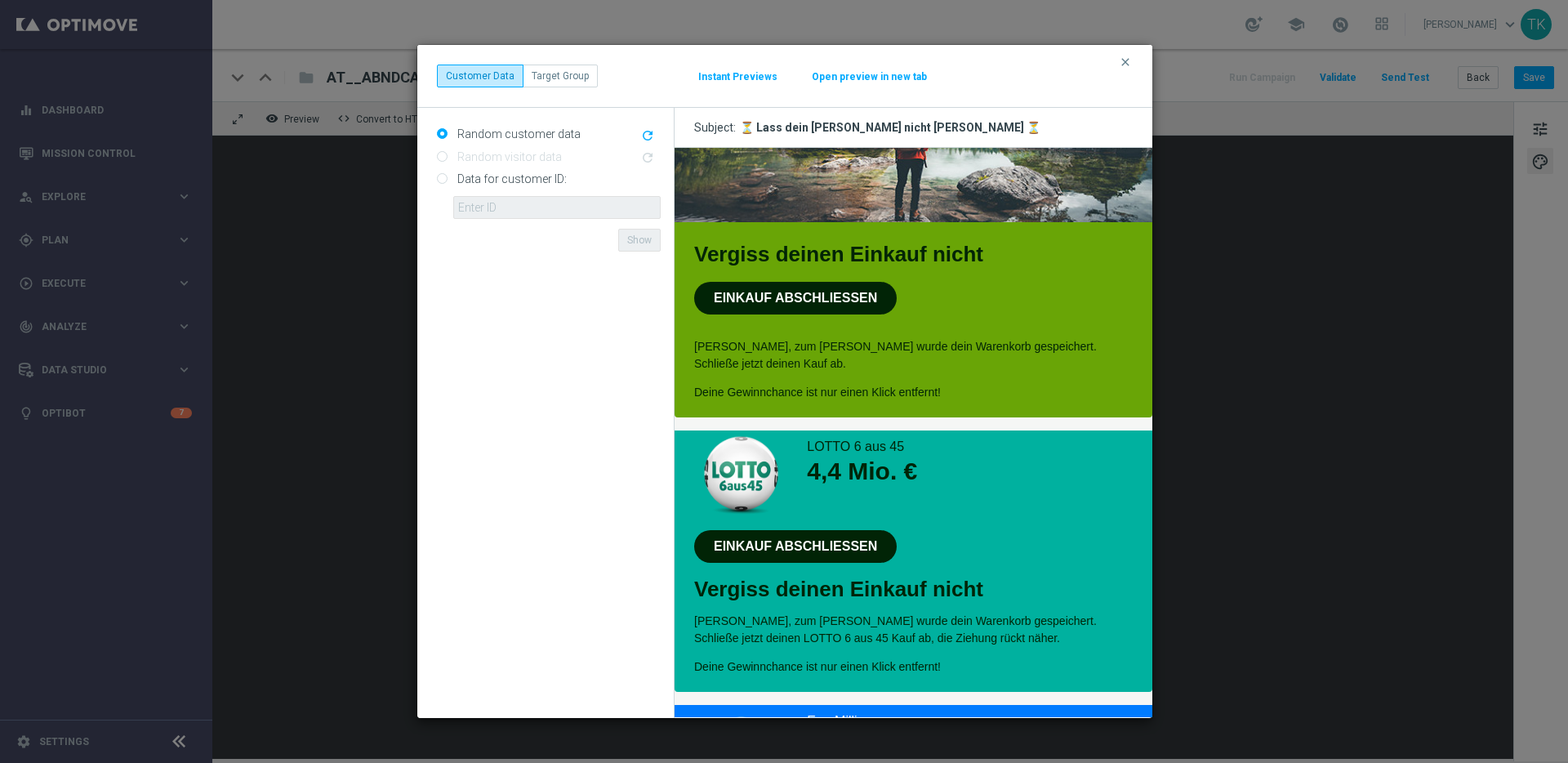
scroll to position [269, 0]
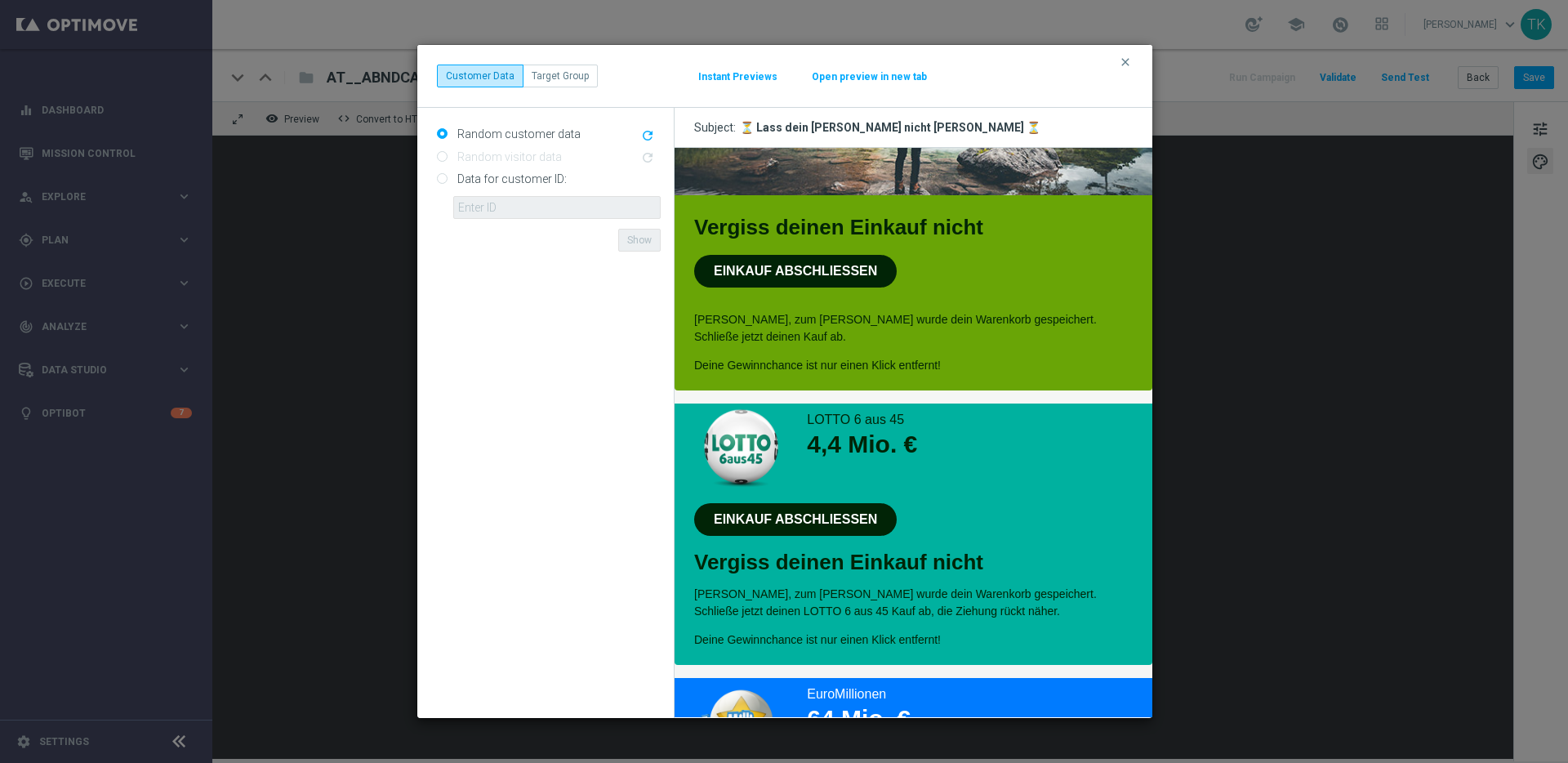
click at [866, 74] on button "Open preview in new tab" at bounding box center [869, 76] width 116 height 13
click at [1122, 61] on icon "clear" at bounding box center [1125, 62] width 13 height 13
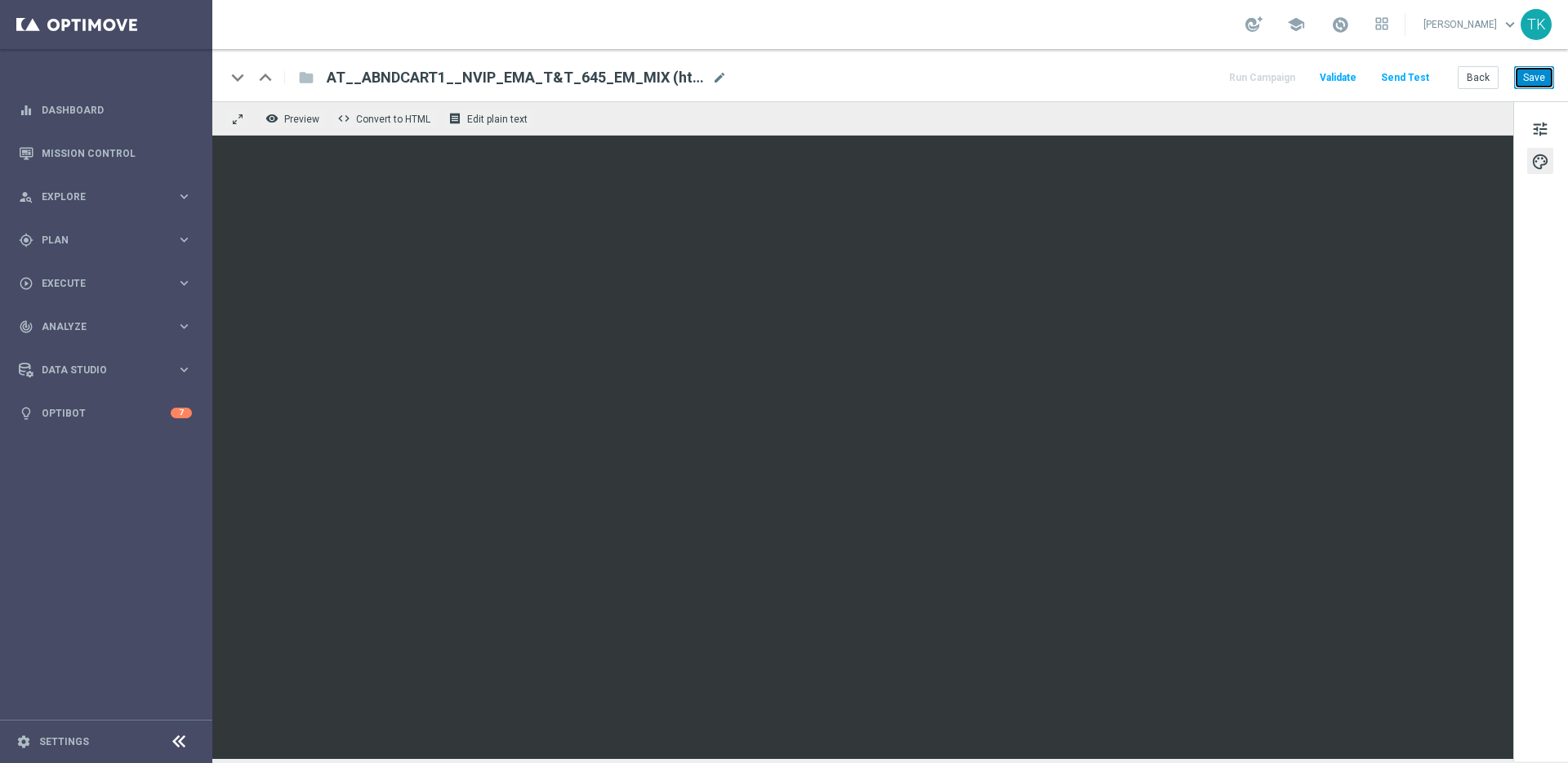
click at [1534, 81] on button "Save" at bounding box center [1534, 77] width 40 height 23
click at [1539, 77] on button "Save" at bounding box center [1534, 77] width 40 height 23
click at [379, 120] on span "Convert to HTML" at bounding box center [394, 119] width 75 height 12
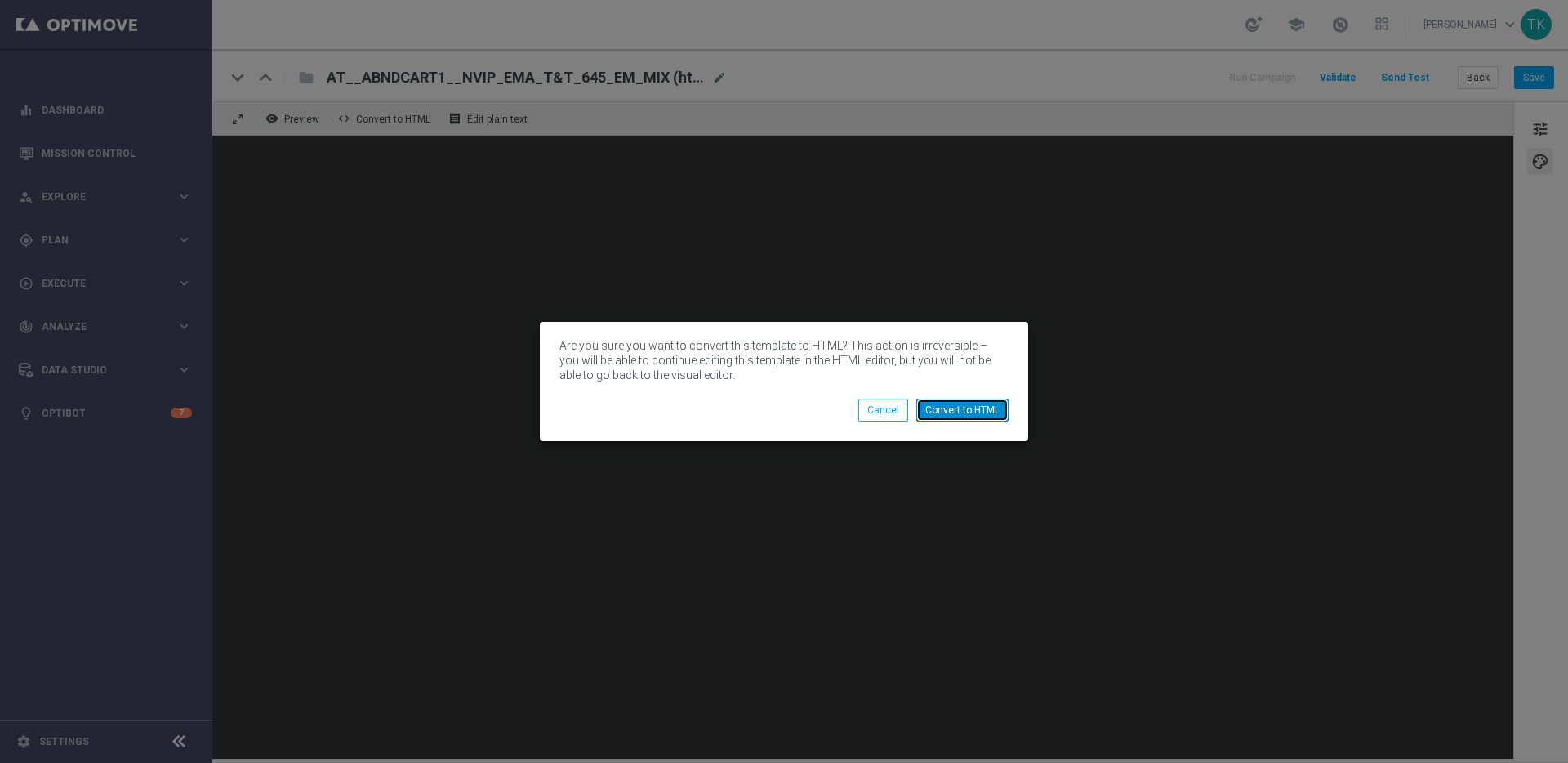
click at [959, 407] on button "Convert to HTML" at bounding box center [963, 409] width 93 height 23
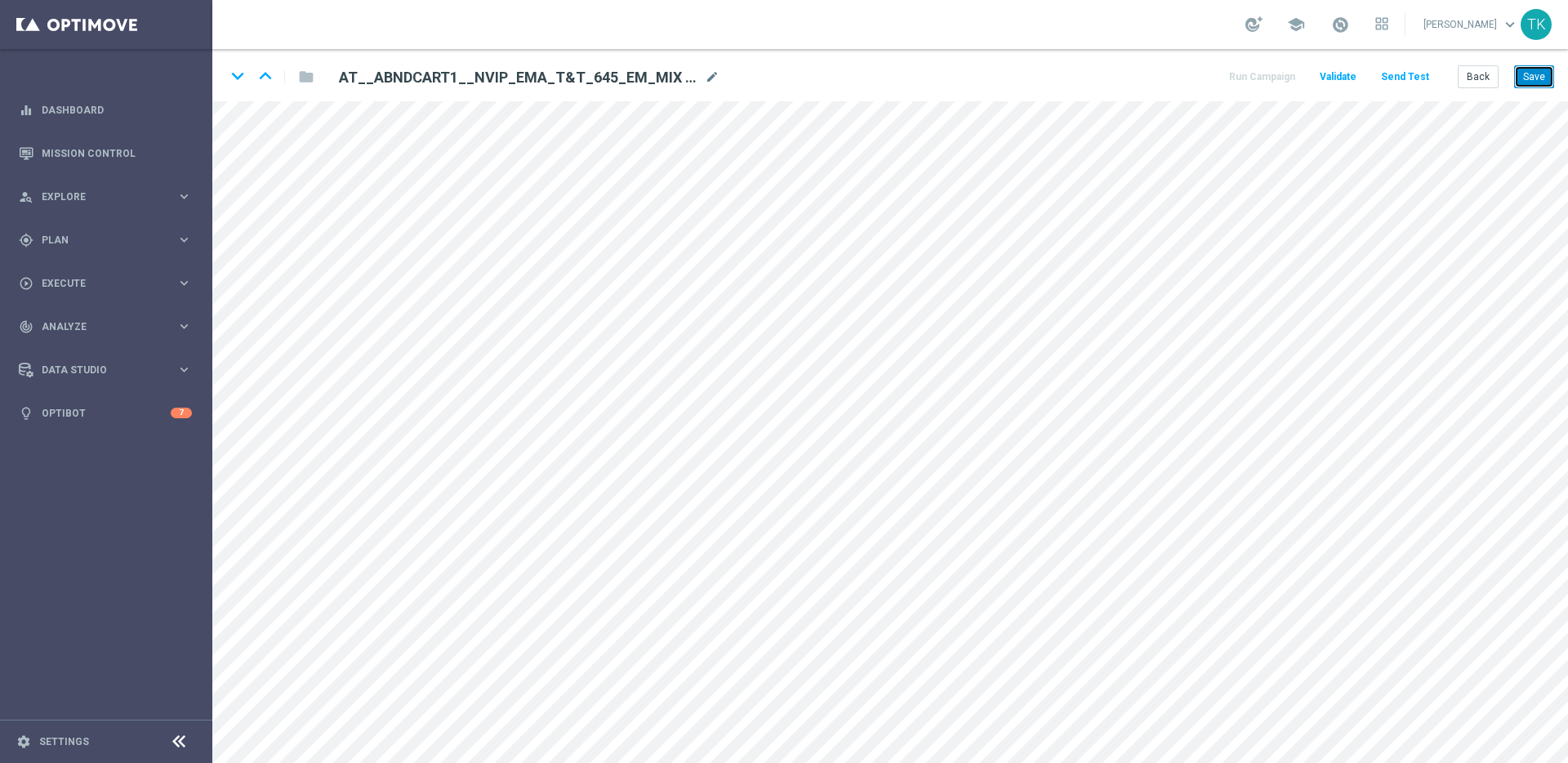
click at [1537, 69] on button "Save" at bounding box center [1534, 76] width 40 height 23
click at [1540, 79] on button "Save" at bounding box center [1534, 76] width 40 height 23
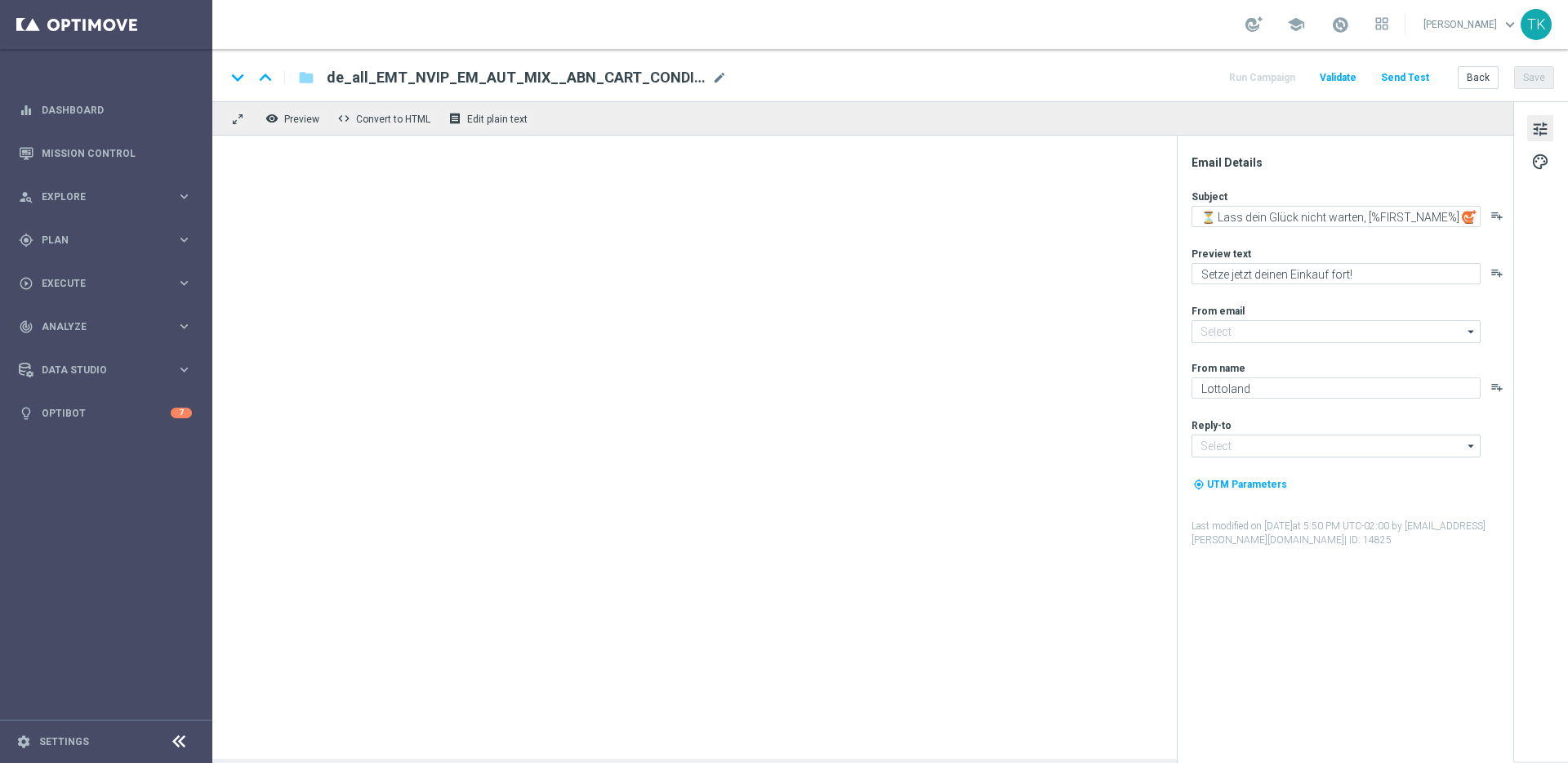
type input "[EMAIL_ADDRESS][DOMAIN_NAME]"
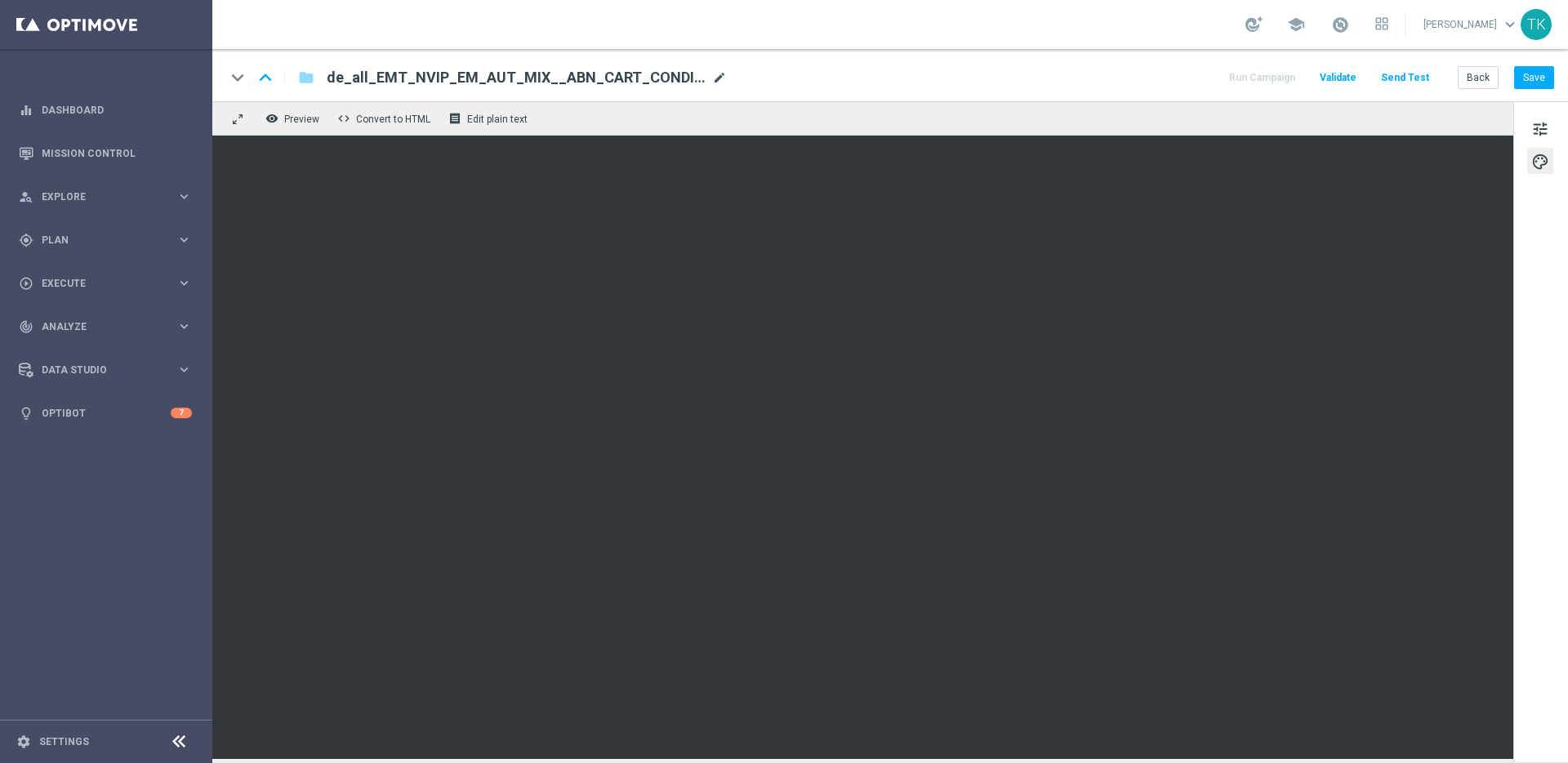
click at [718, 76] on span "mode_edit" at bounding box center [719, 77] width 15 height 15
click at [567, 80] on input "de_all_EMT_NVIP_EM_AUT_MIX__ABN_CART_CONDITIONAL" at bounding box center [529, 77] width 405 height 21
click at [839, 64] on div "keyboard_arrow_down keyboard_arrow_up folder de_all_EMT_NVIP_EM_AUT_MIX__ABN_CA…" at bounding box center [890, 75] width 1355 height 52
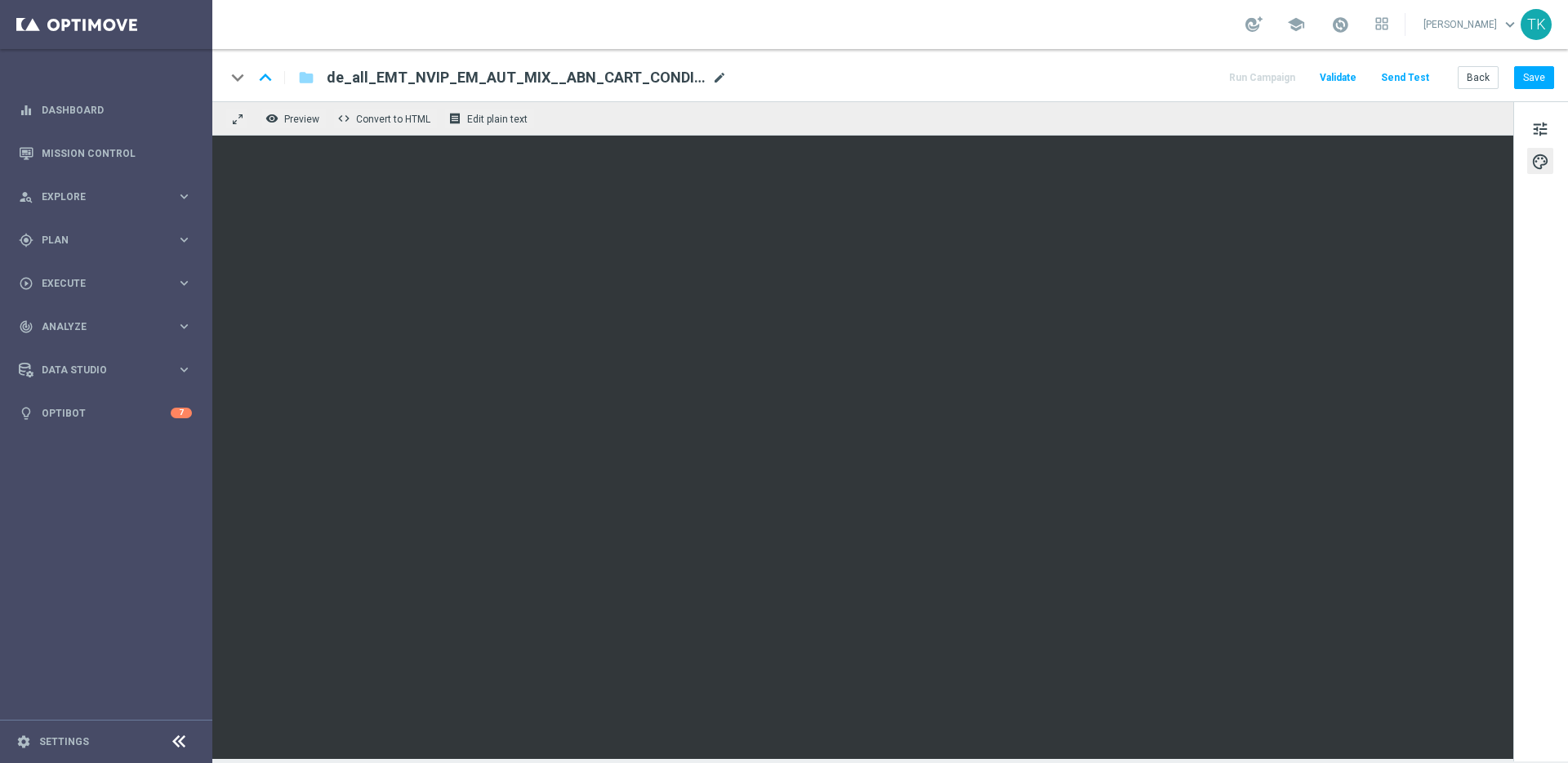
click at [723, 76] on span "mode_edit" at bounding box center [719, 77] width 15 height 15
click at [828, 76] on div "keyboard_arrow_down keyboard_arrow_up folder de_all_EMT_NVIP_EM_AUT_MIX__ABN_CA…" at bounding box center [890, 77] width 1329 height 21
click at [719, 75] on span "mode_edit" at bounding box center [719, 77] width 15 height 15
click at [905, 83] on div "keyboard_arrow_down keyboard_arrow_up folder de_all_EMT_NVIP_EM_AUT_MIX__ABN_CA…" at bounding box center [890, 77] width 1329 height 21
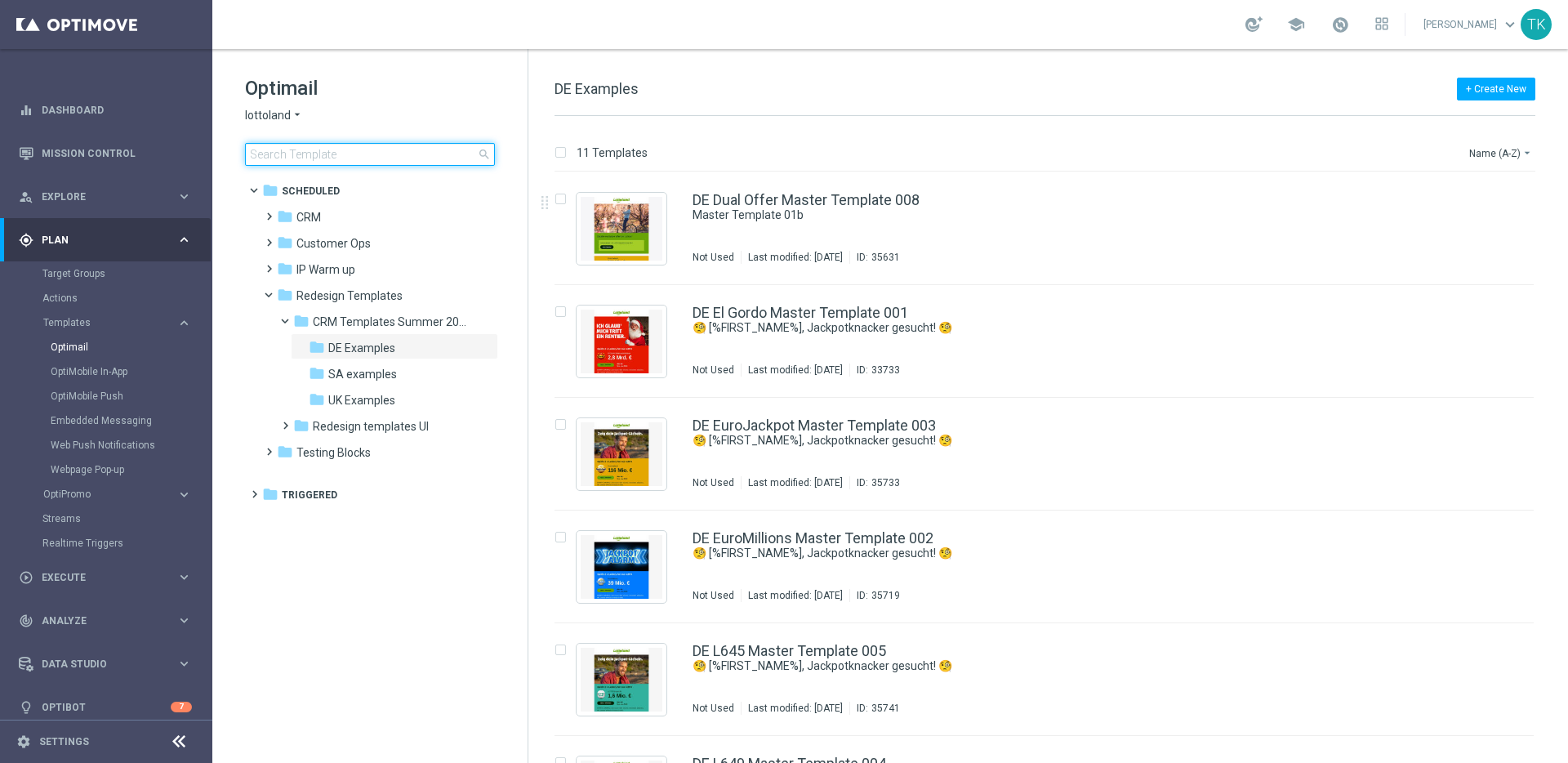
click at [321, 155] on input at bounding box center [370, 154] width 250 height 23
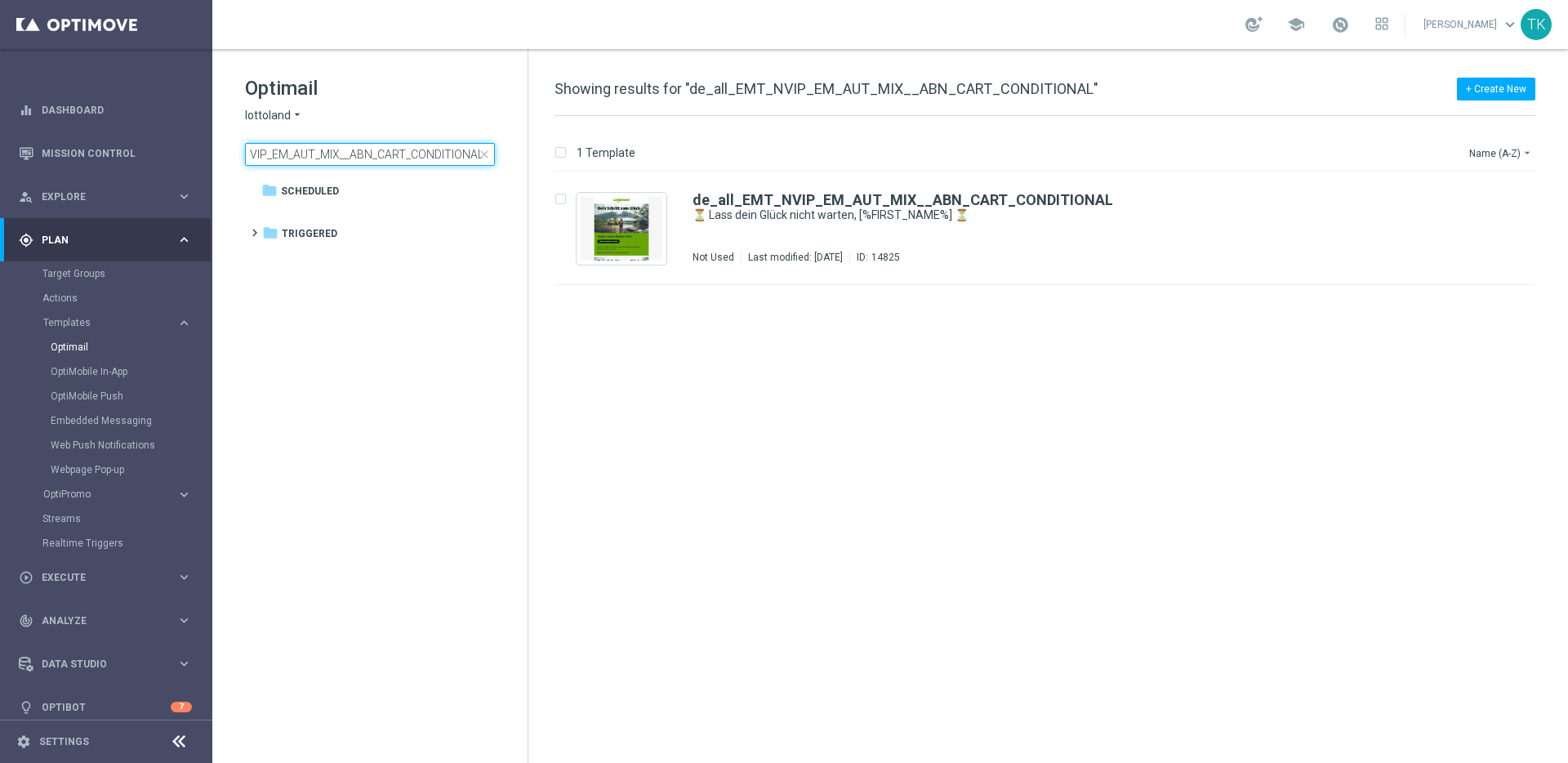
type input "de_all_EMT_NVIP_EM_AUT_MIX__ABN_CART_CONDITIONAL"
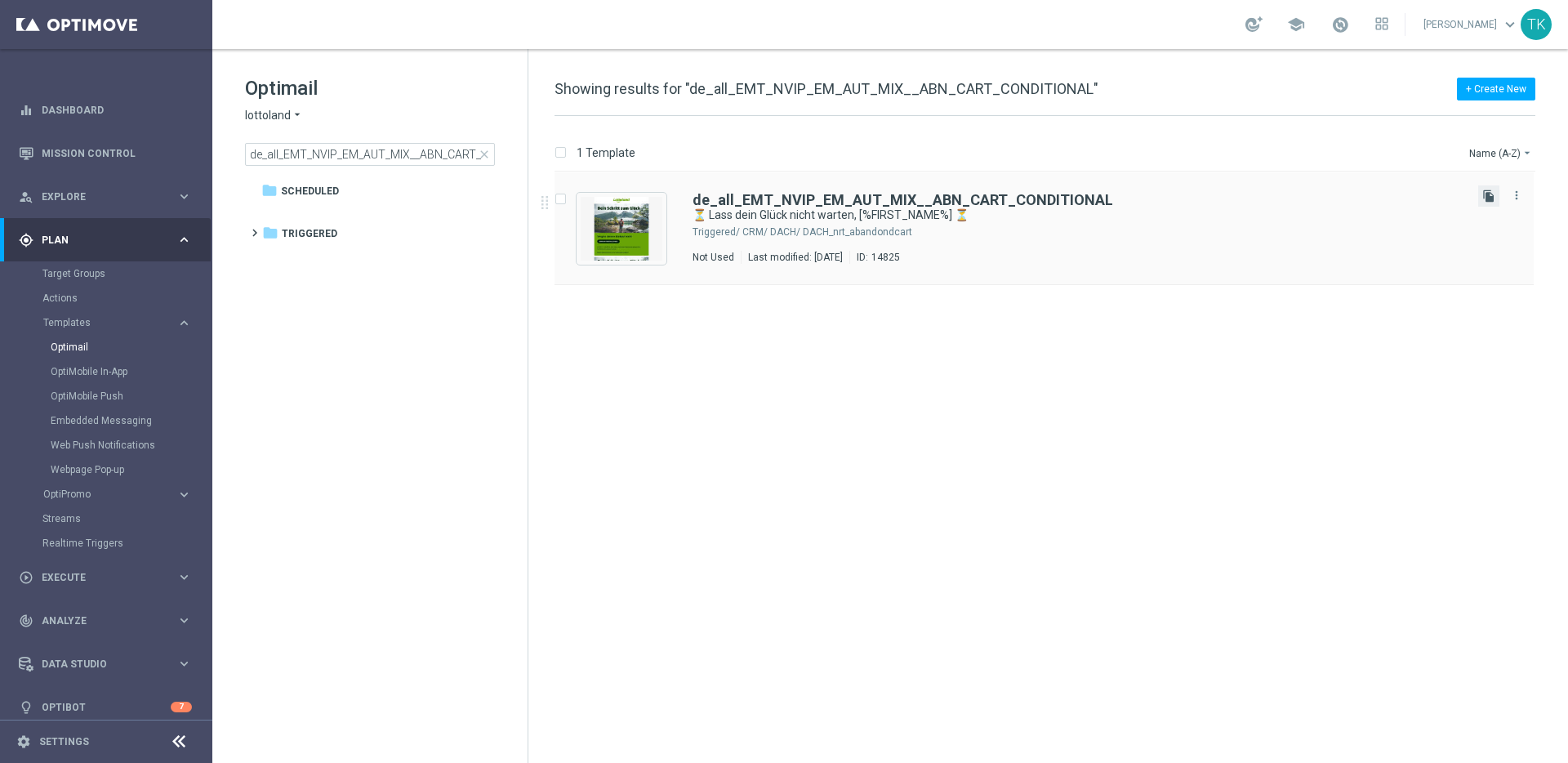
click at [1490, 196] on icon "file_copy" at bounding box center [1488, 196] width 13 height 13
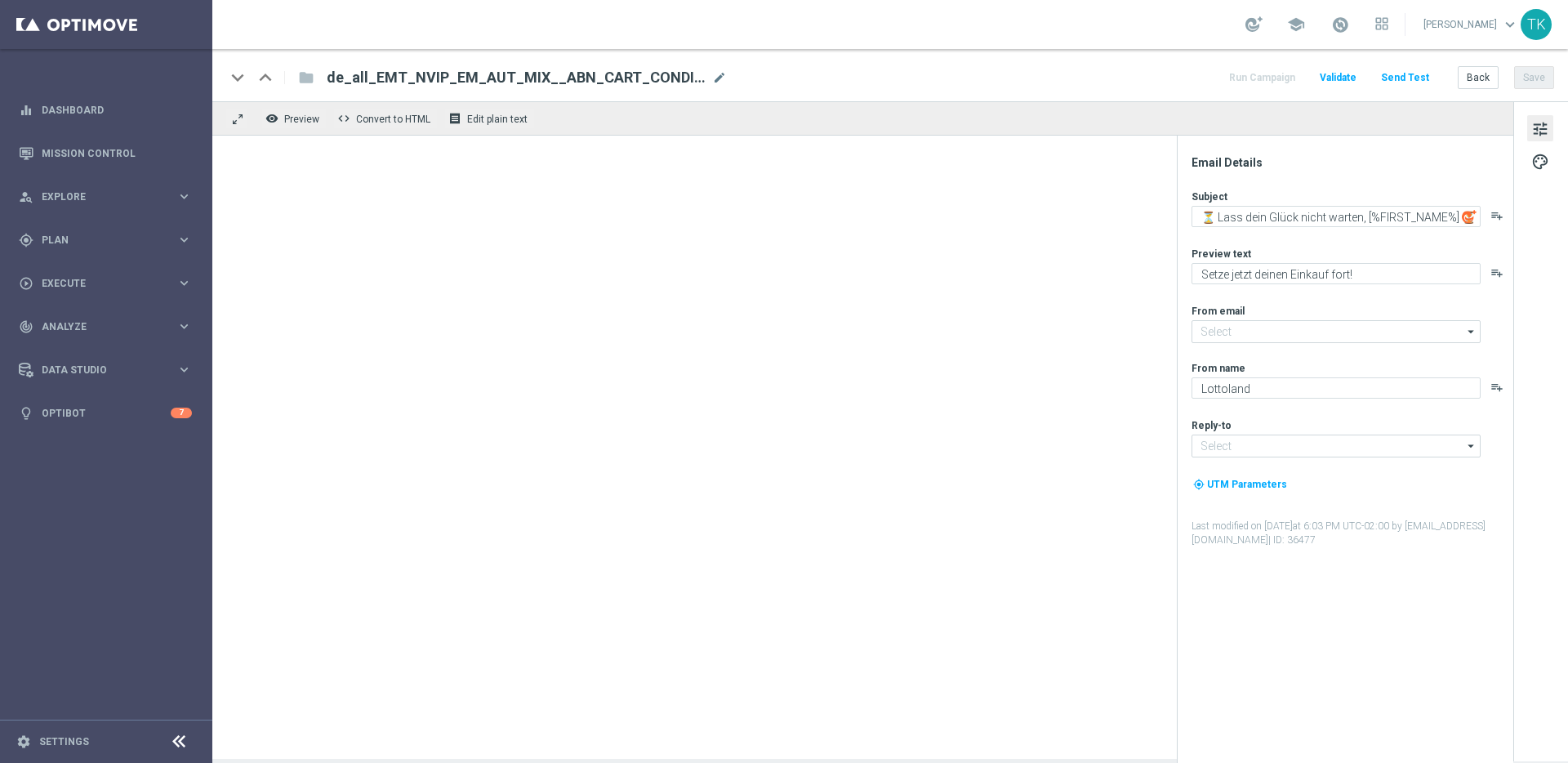
type input "[EMAIL_ADDRESS][DOMAIN_NAME]"
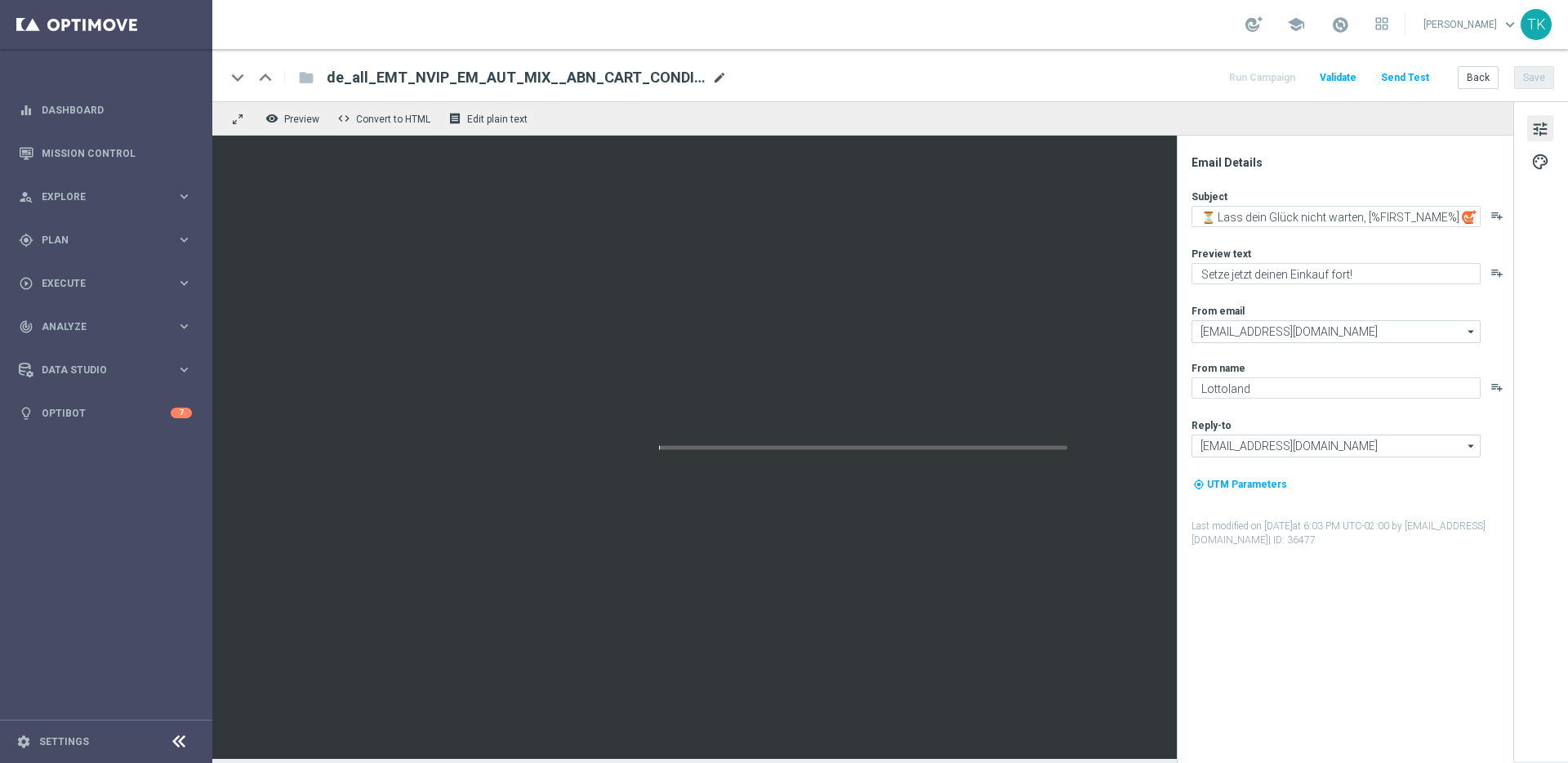
click at [716, 78] on span "mode_edit" at bounding box center [719, 77] width 15 height 15
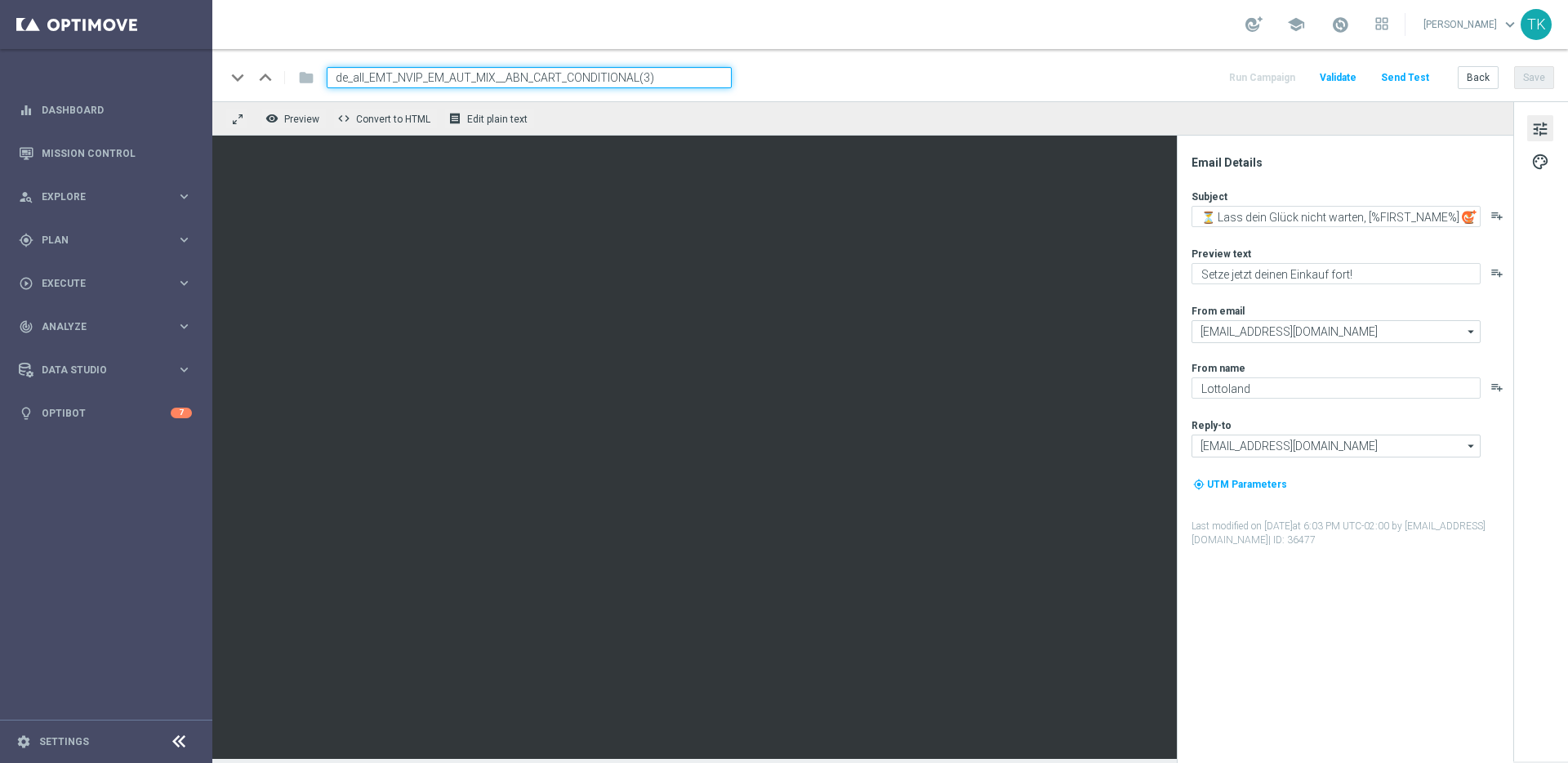
click at [643, 80] on input "de_all_EMT_NVIP_EM_AUT_MIX__ABN_CART_CONDITIONAL(3)" at bounding box center [529, 77] width 405 height 21
type input "de_all_EMT_NVIP_EM_AUT_MIX__ABN_CART_CONDITIONAL (html)"
click at [676, 77] on input "de_all_EMT_NVIP_EM_AUT_MIX__ABN_CART_CONDITIONAL (html)" at bounding box center [529, 77] width 405 height 21
click at [664, 112] on div "remove_red_eye Preview code Convert to HTML receipt Edit plain text" at bounding box center [863, 118] width 1301 height 35
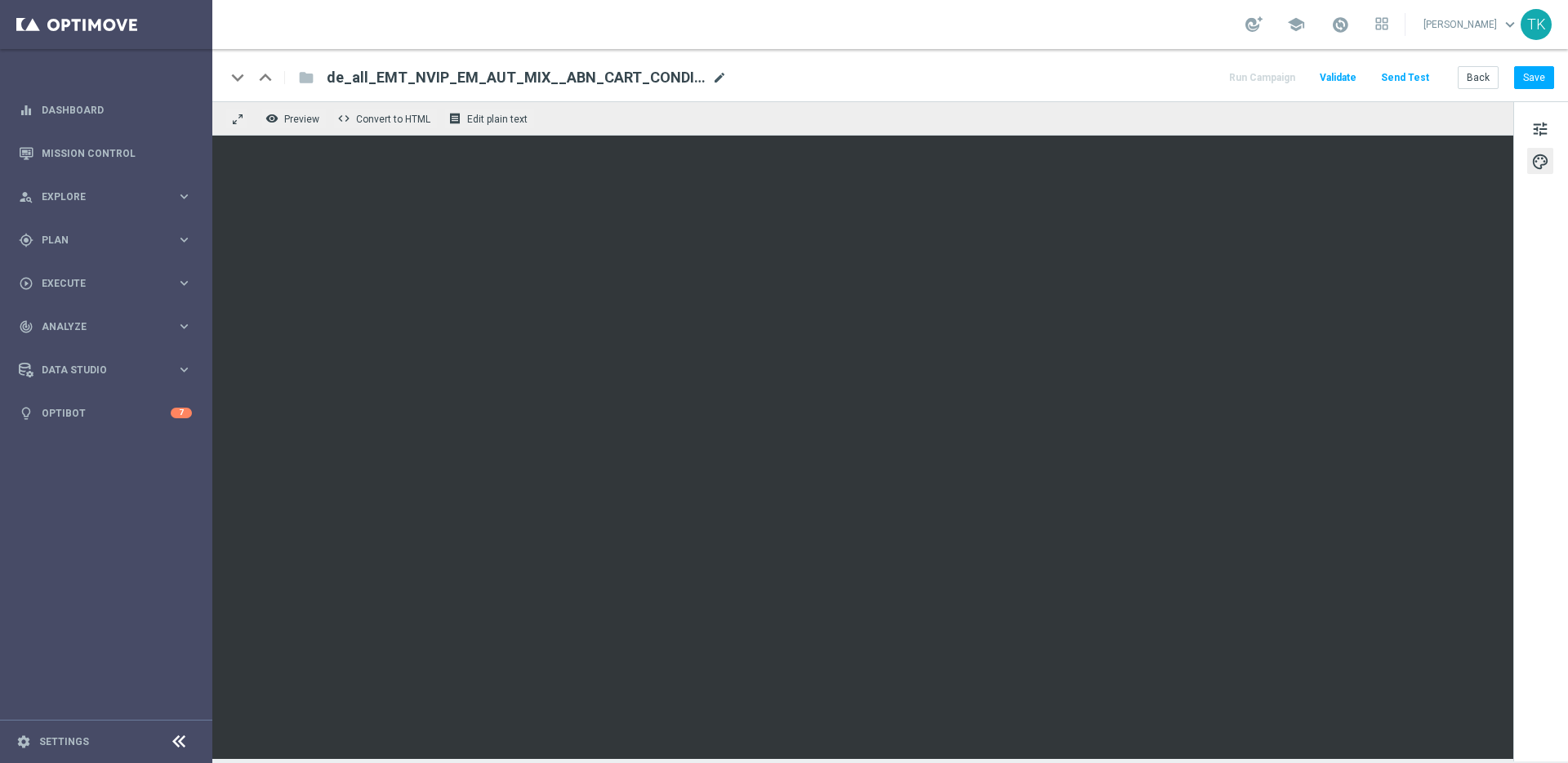
click at [718, 75] on span "mode_edit" at bounding box center [719, 77] width 15 height 15
click at [787, 73] on div "keyboard_arrow_down keyboard_arrow_up folder de_all_EMT_NVIP_EM_AUT_MIX__ABN_CA…" at bounding box center [890, 77] width 1329 height 21
click at [388, 116] on span "Convert to HTML" at bounding box center [394, 119] width 75 height 12
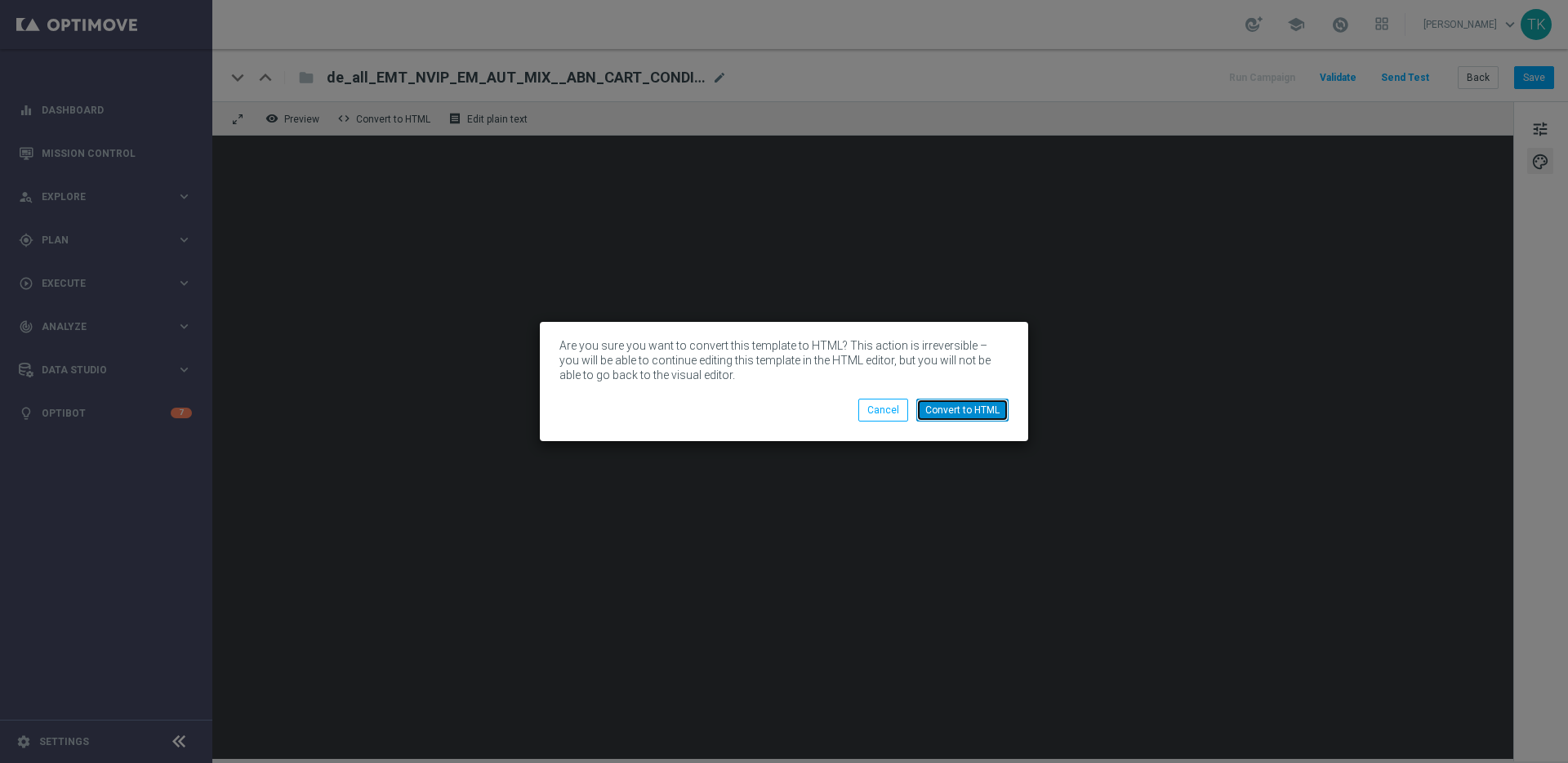
click at [969, 414] on button "Convert to HTML" at bounding box center [963, 409] width 93 height 23
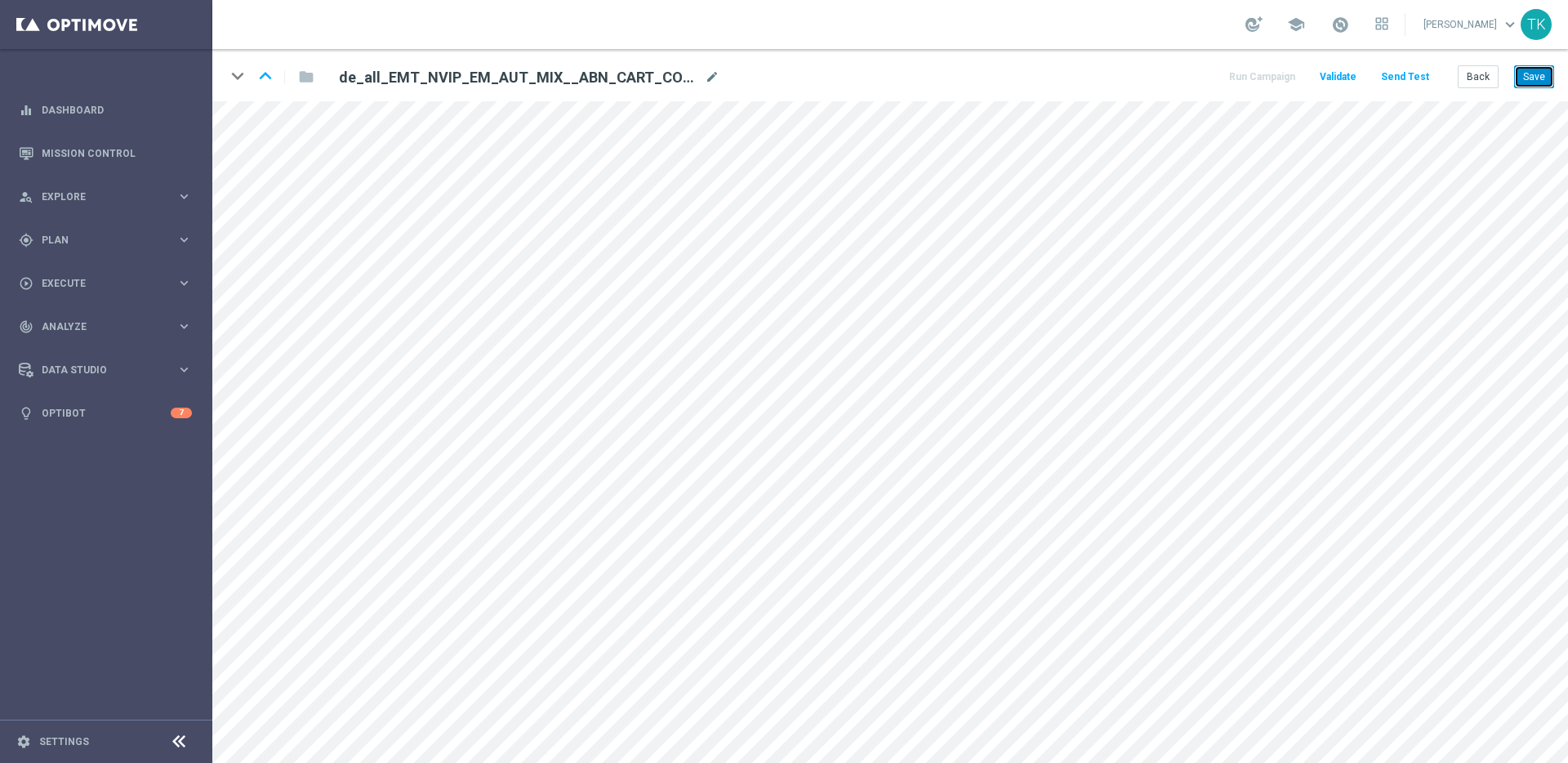
click at [1536, 75] on button "Save" at bounding box center [1534, 76] width 40 height 23
